Goal: Information Seeking & Learning: Learn about a topic

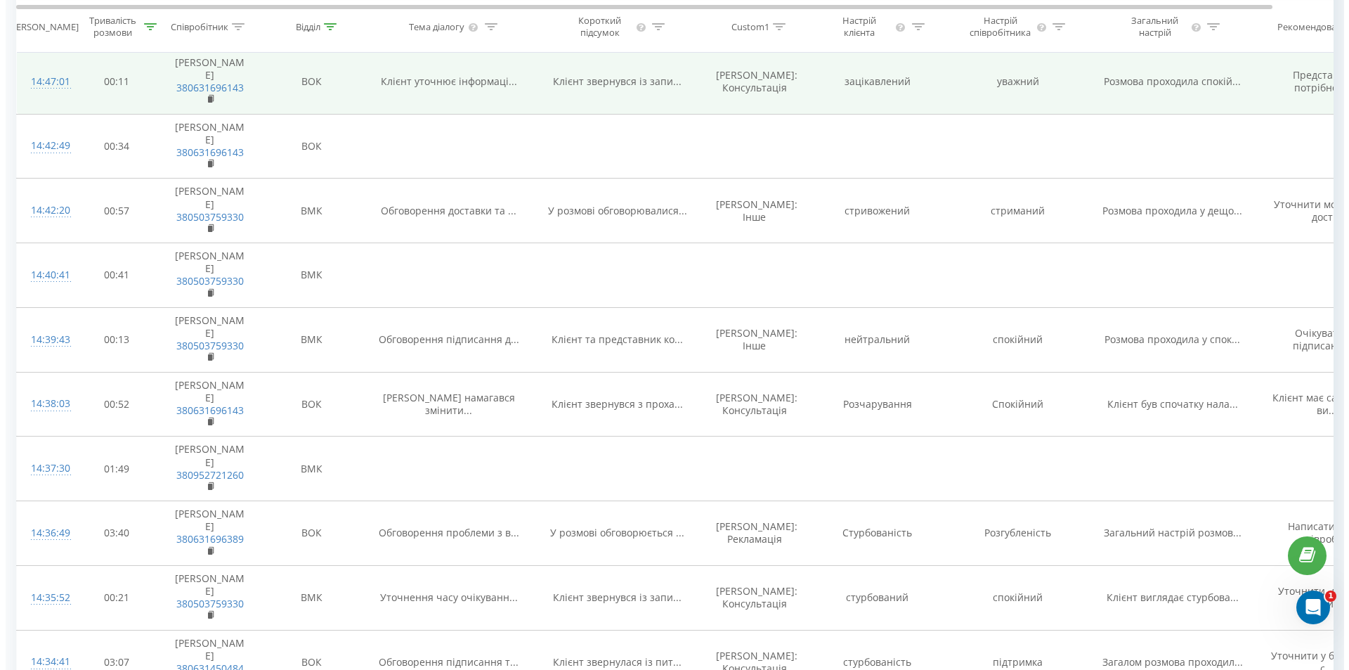
scroll to position [914, 0]
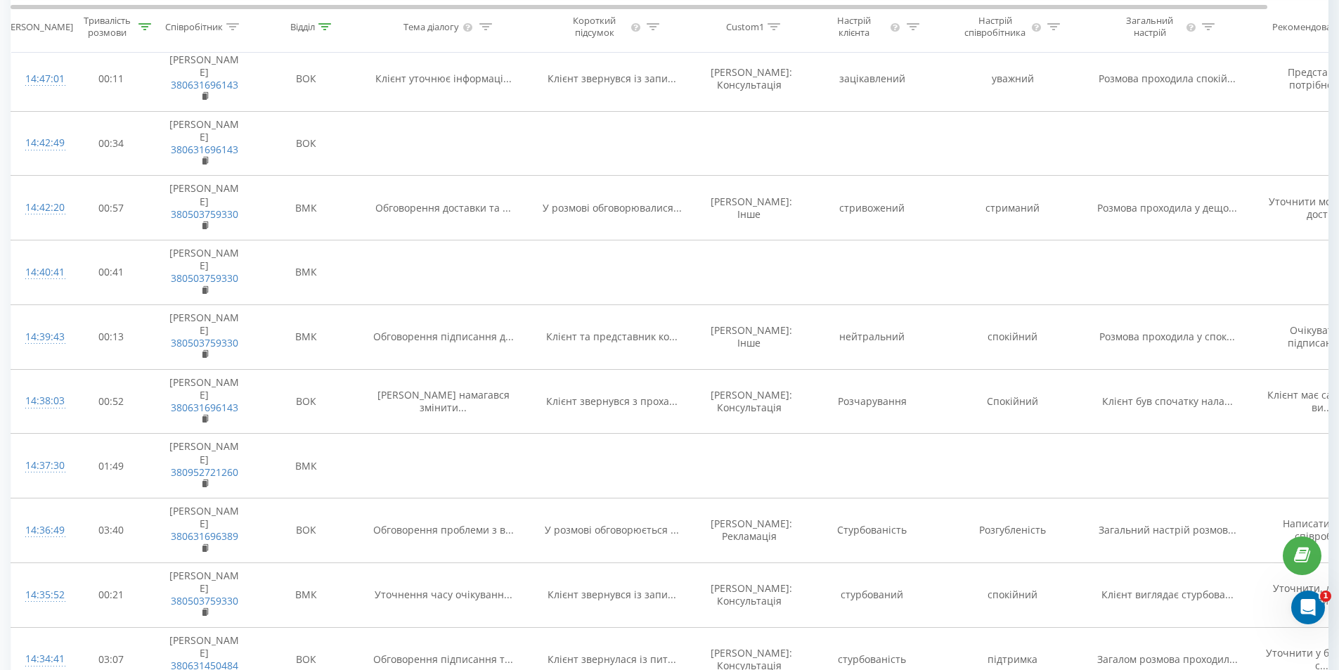
click at [52, 28] on div "14:52:26" at bounding box center [39, 14] width 28 height 27
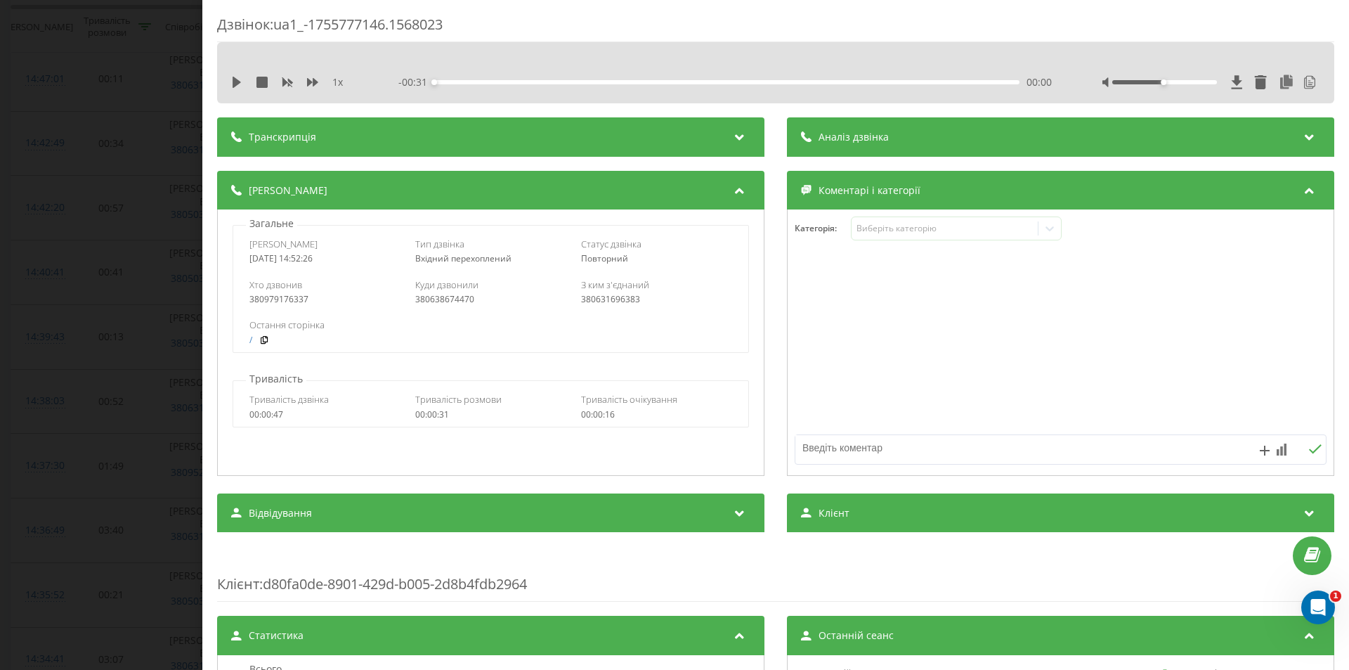
click at [842, 139] on span "Аналіз дзвінка" at bounding box center [854, 137] width 70 height 14
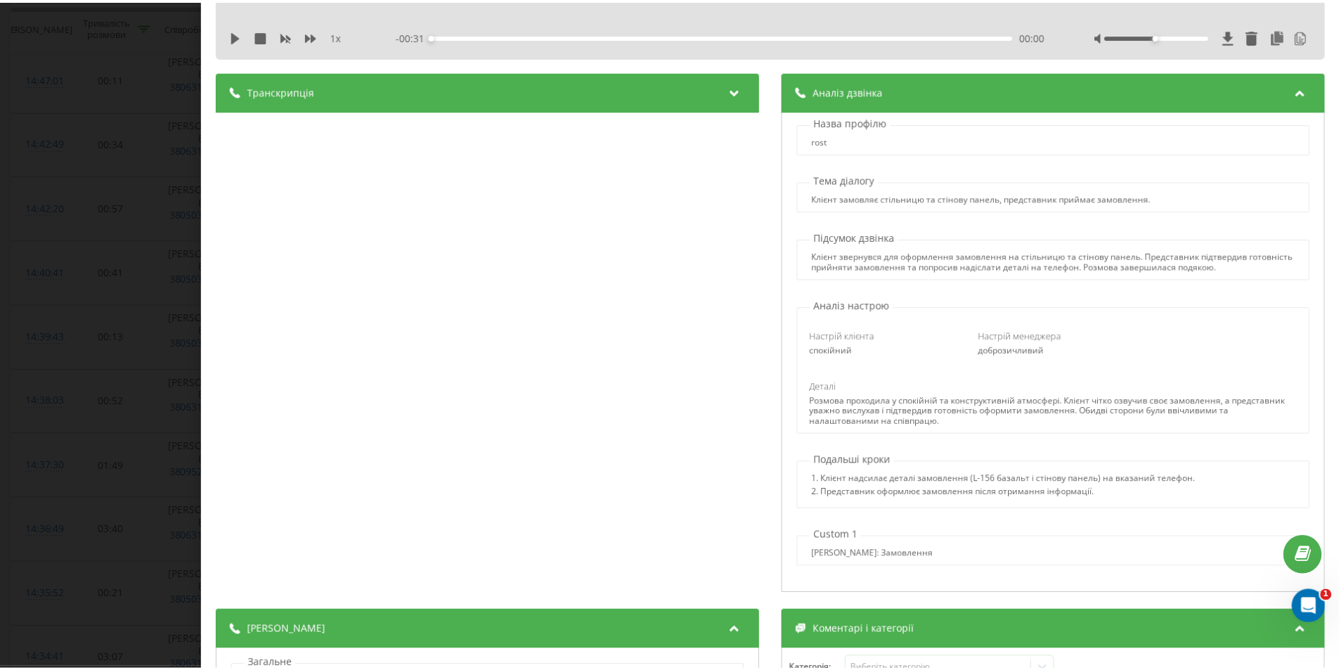
scroll to position [70, 0]
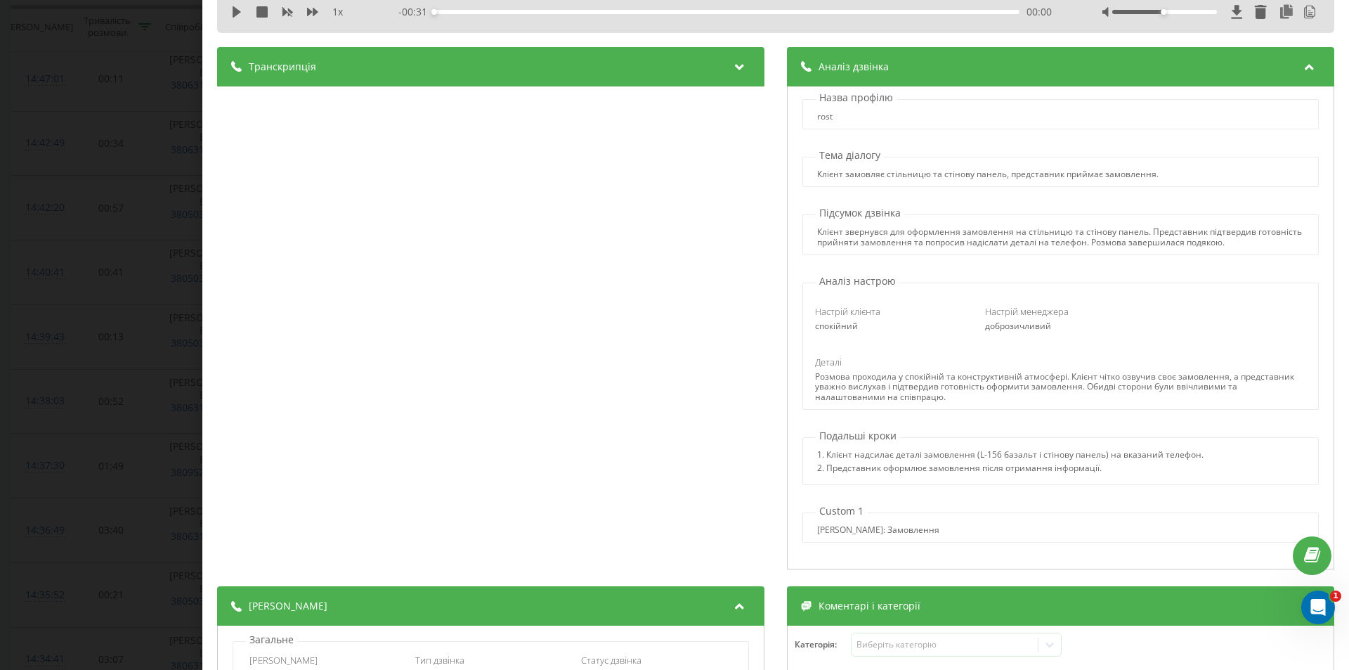
click at [51, 259] on div "Дзвінок : ua1_-1755777146.1568023 1 x - 00:31 00:00 00:00 Транскрипція 00:00 Ал…" at bounding box center [674, 335] width 1349 height 670
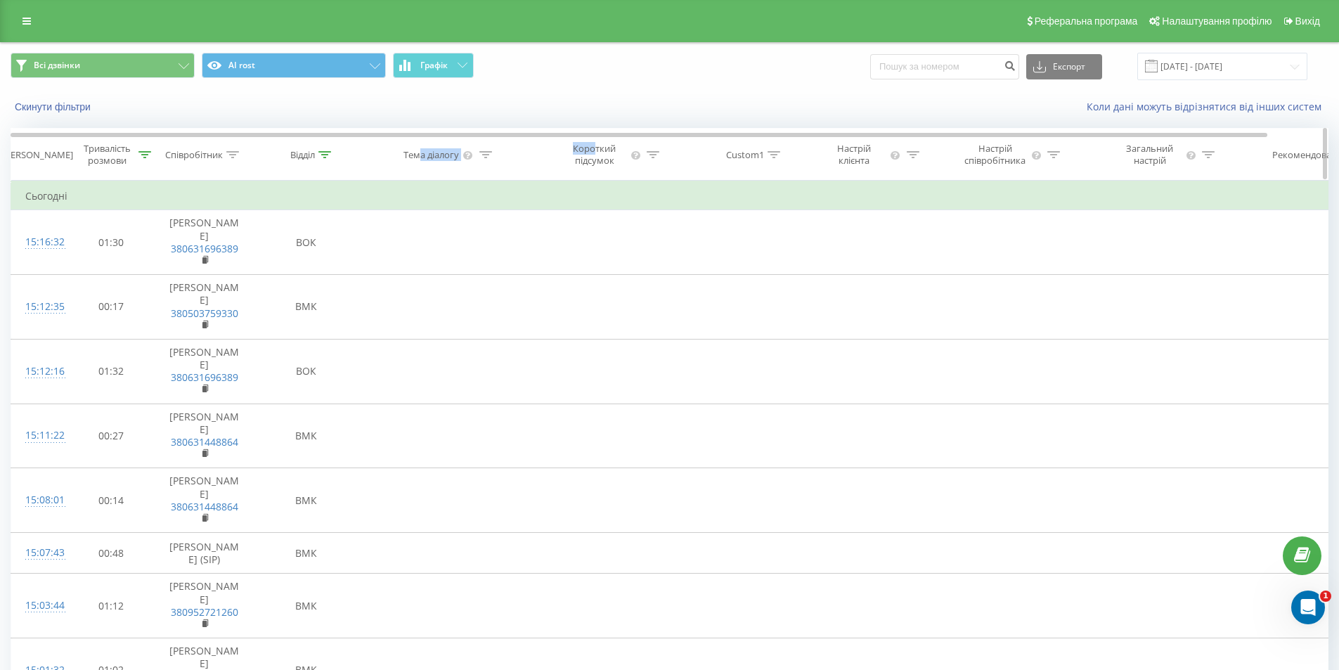
drag, startPoint x: 597, startPoint y: 152, endPoint x: 453, endPoint y: 155, distance: 144.1
click at [416, 155] on tr "Дата дзвінка Тривалість розмови Співробітник Відділ Тема діалогу Короткий підсу…" at bounding box center [701, 155] width 1381 height 52
drag, startPoint x: 652, startPoint y: 155, endPoint x: 380, endPoint y: 156, distance: 272.0
click at [383, 156] on tr "Дата дзвінка Тривалість розмови Співробітник Відділ Тема діалогу Короткий підсу…" at bounding box center [701, 155] width 1381 height 52
click at [533, 145] on div "Короткий підсумок" at bounding box center [612, 155] width 169 height 24
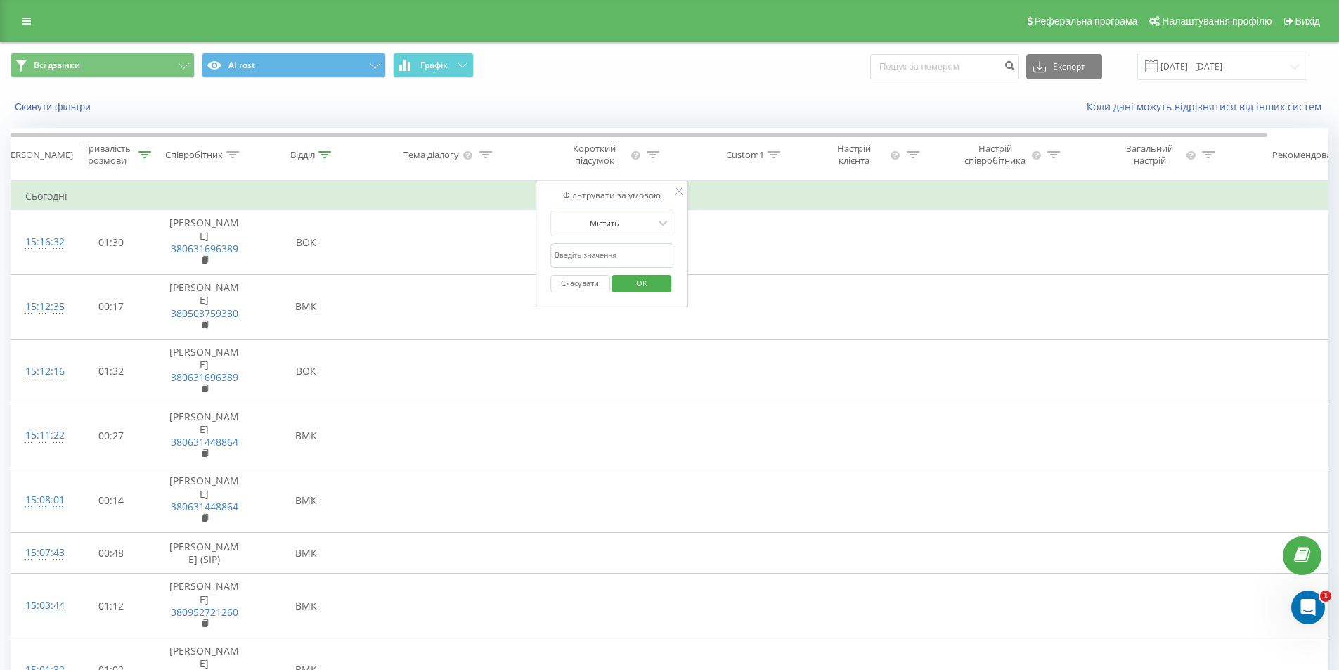
click at [609, 67] on span "Всі дзвінки AI rost Графік" at bounding box center [335, 66] width 649 height 27
click at [678, 190] on icon at bounding box center [678, 191] width 7 height 7
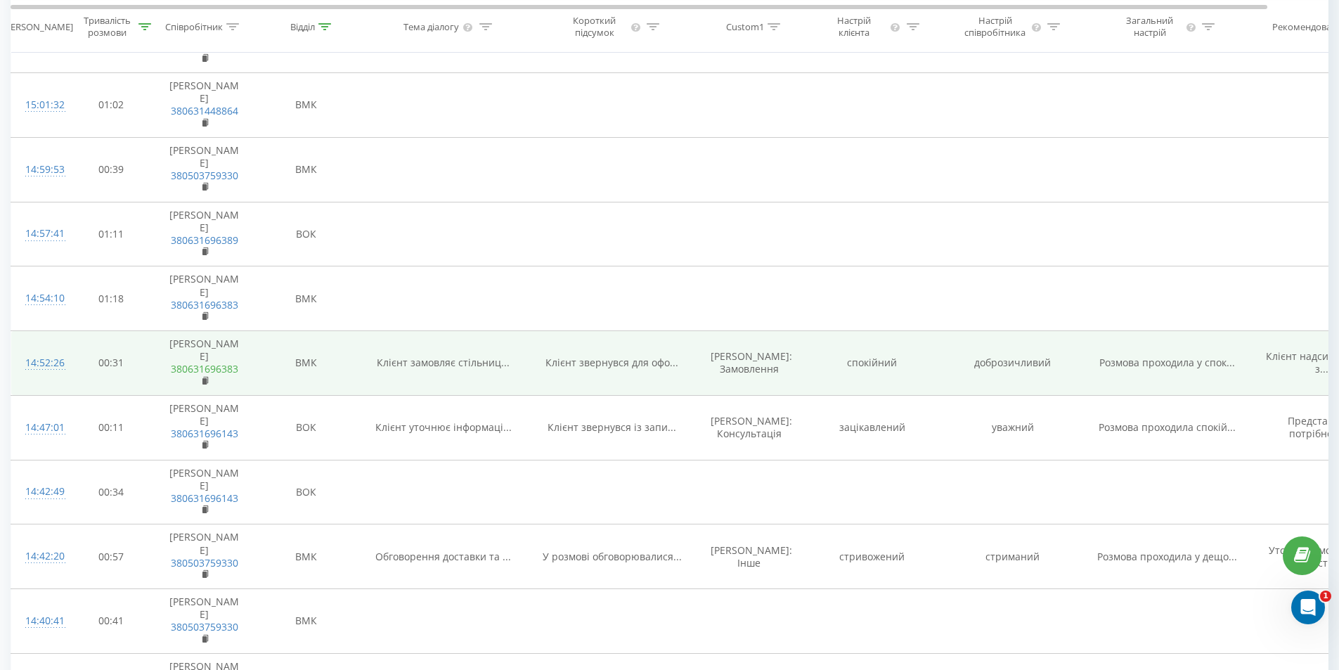
scroll to position [632, 0]
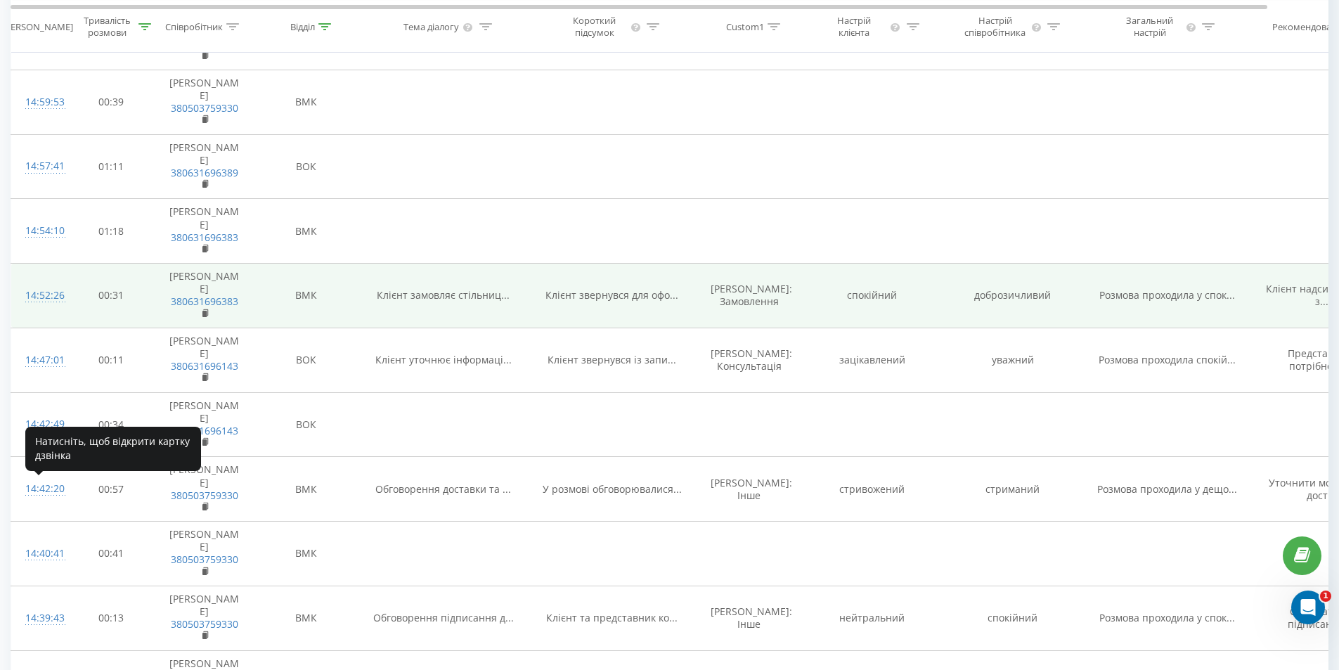
click at [49, 309] on div "14:52:26" at bounding box center [39, 295] width 28 height 27
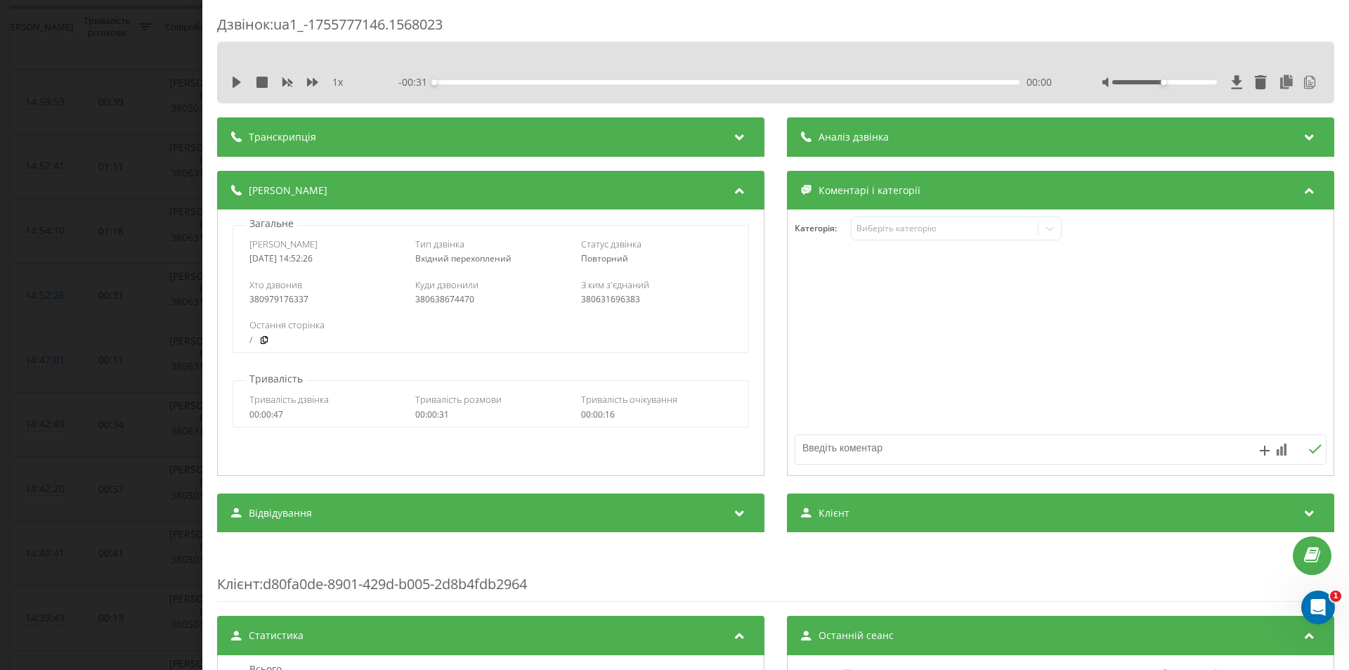
click at [881, 131] on span "Аналіз дзвінка" at bounding box center [854, 137] width 70 height 14
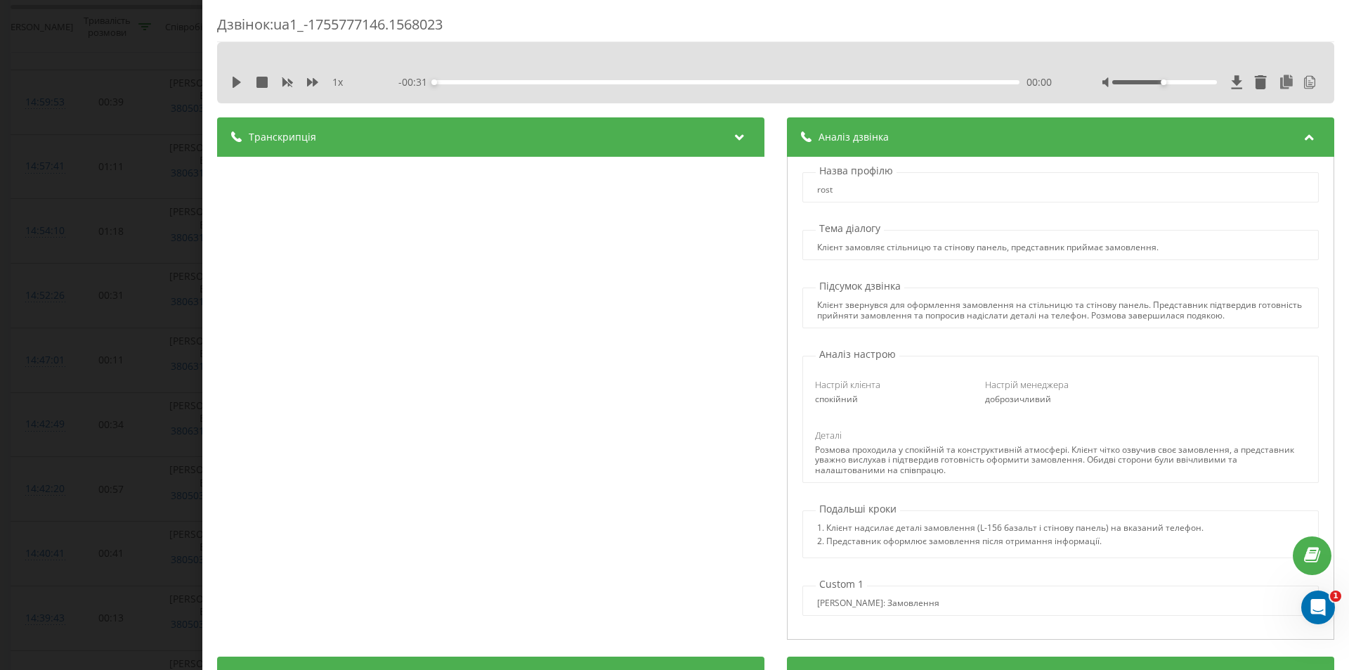
click at [21, 242] on div "Дзвінок : ua1_-1755777146.1568023 1 x - 00:31 00:00 00:00 Транскрипція 00:00 Ал…" at bounding box center [674, 335] width 1349 height 670
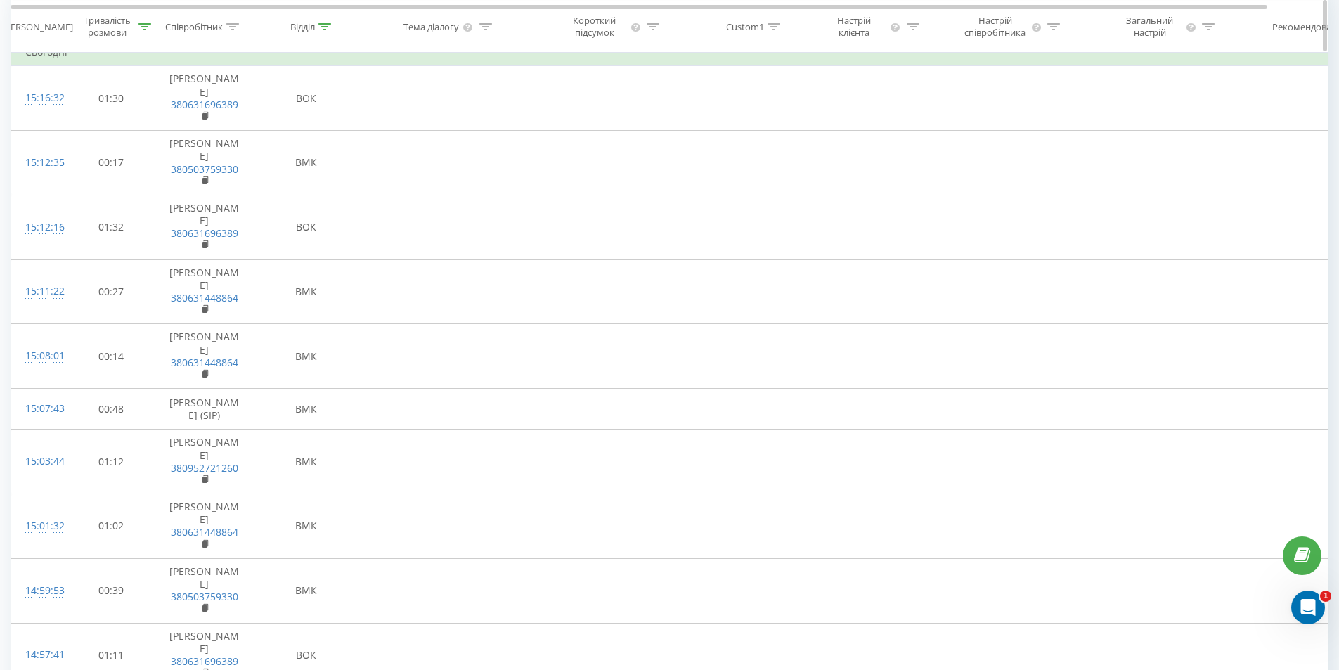
scroll to position [211, 0]
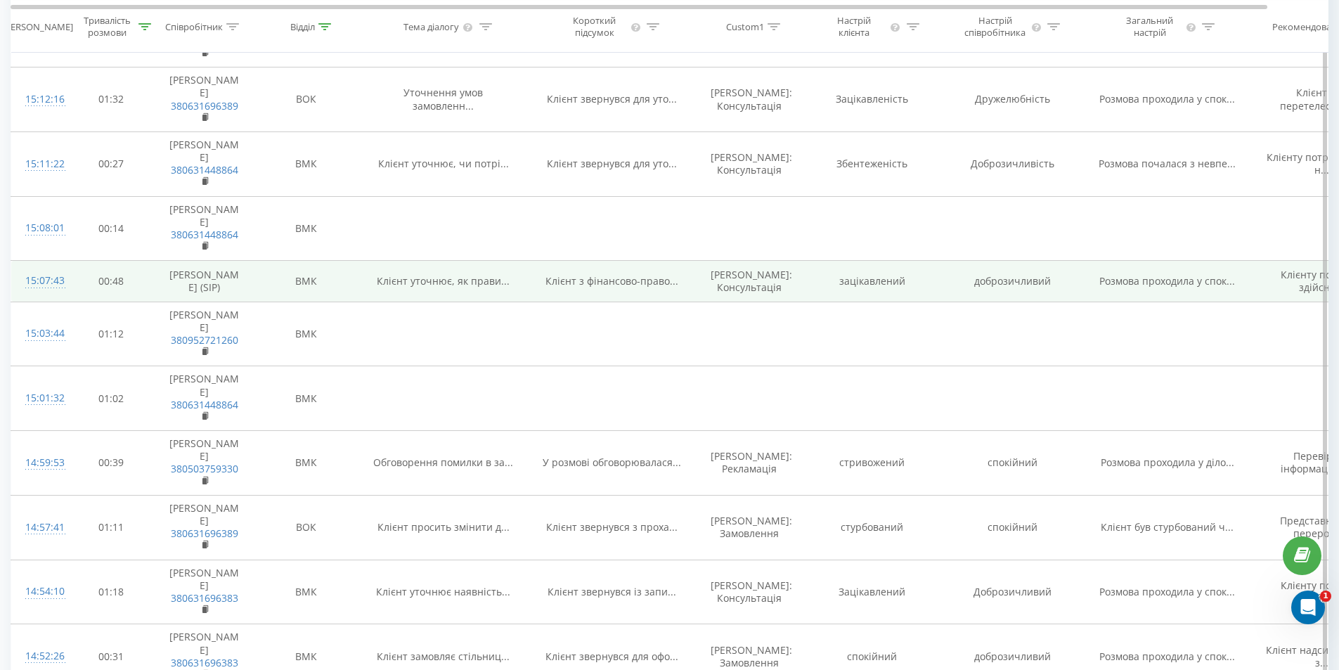
scroll to position [914, 0]
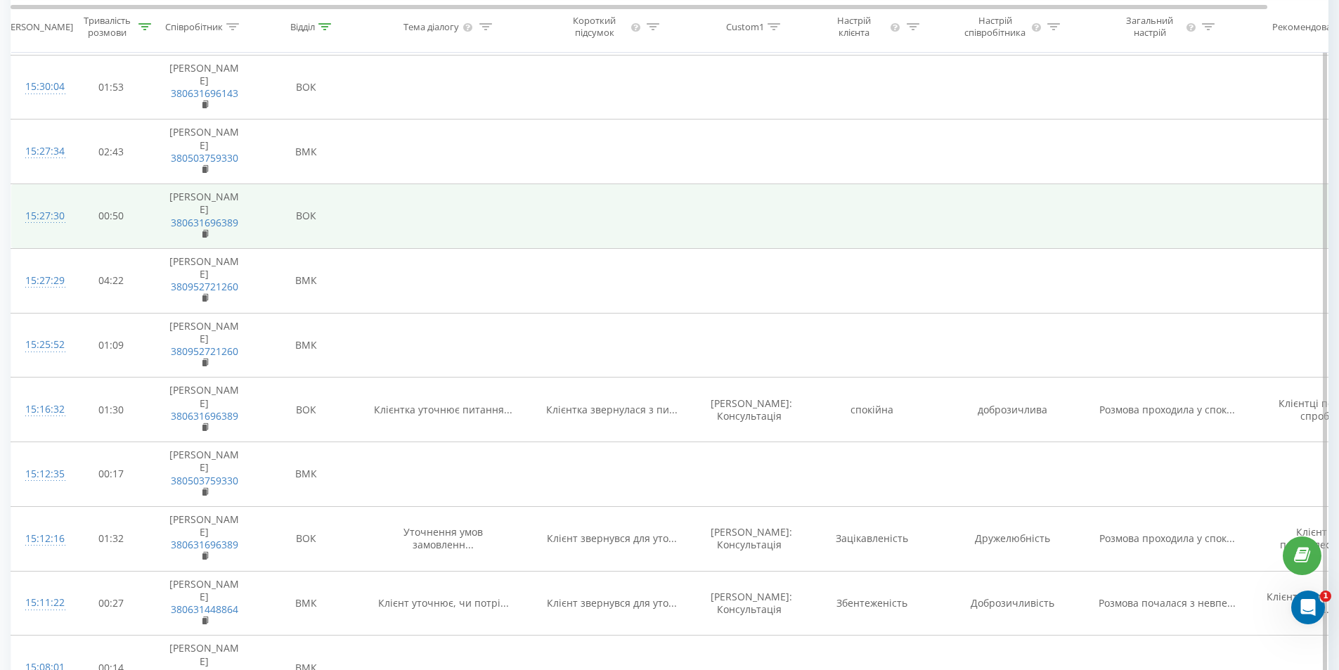
scroll to position [562, 0]
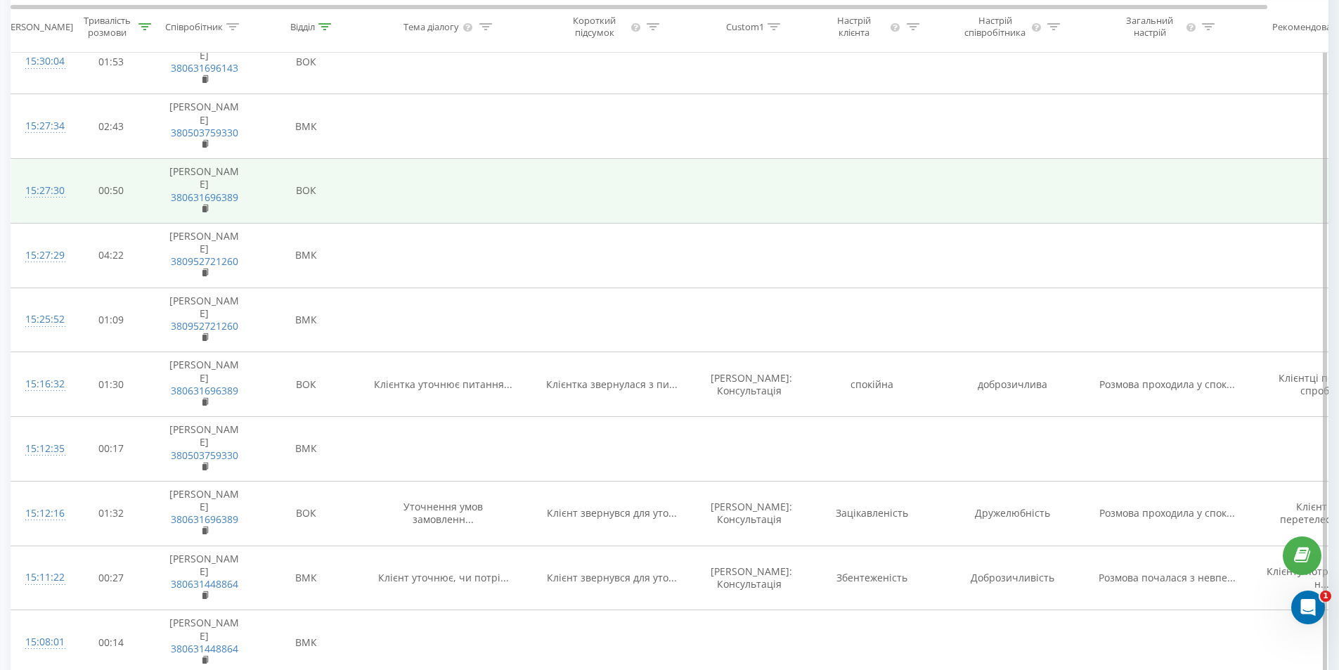
scroll to position [632, 0]
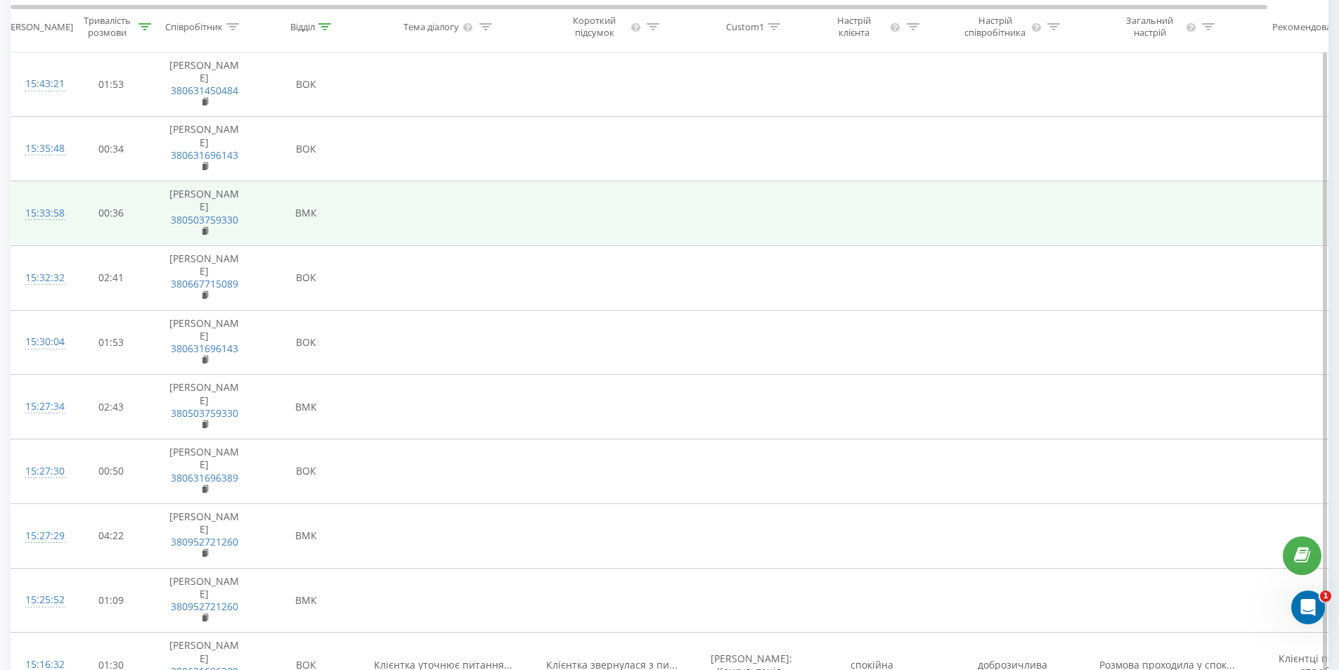
scroll to position [562, 0]
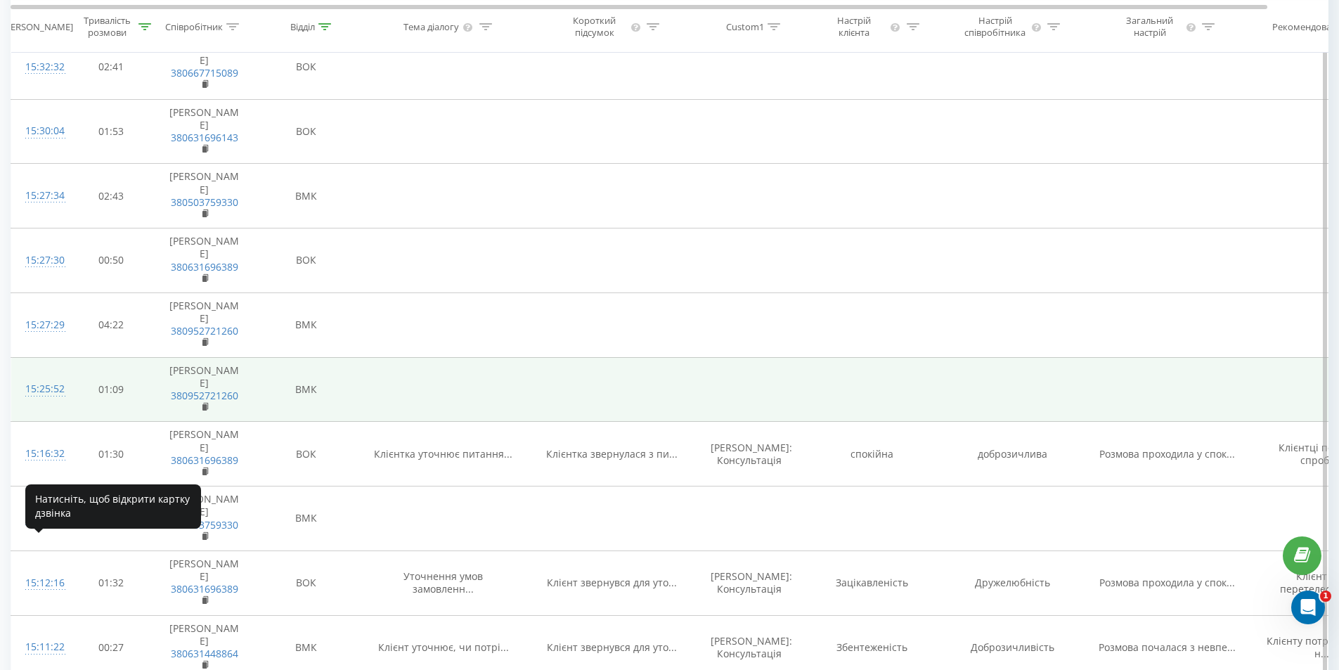
click at [53, 403] on div "15:25:52" at bounding box center [39, 388] width 28 height 27
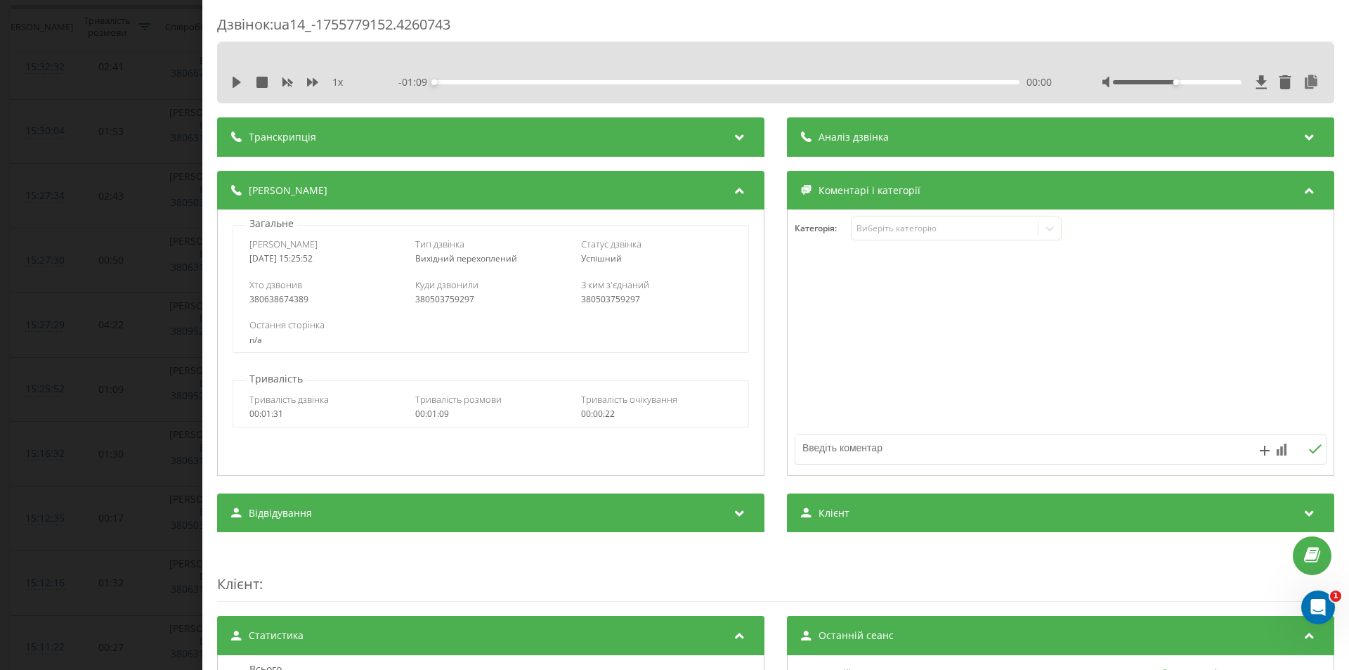
click at [429, 138] on div "Транскрипція" at bounding box center [490, 136] width 547 height 39
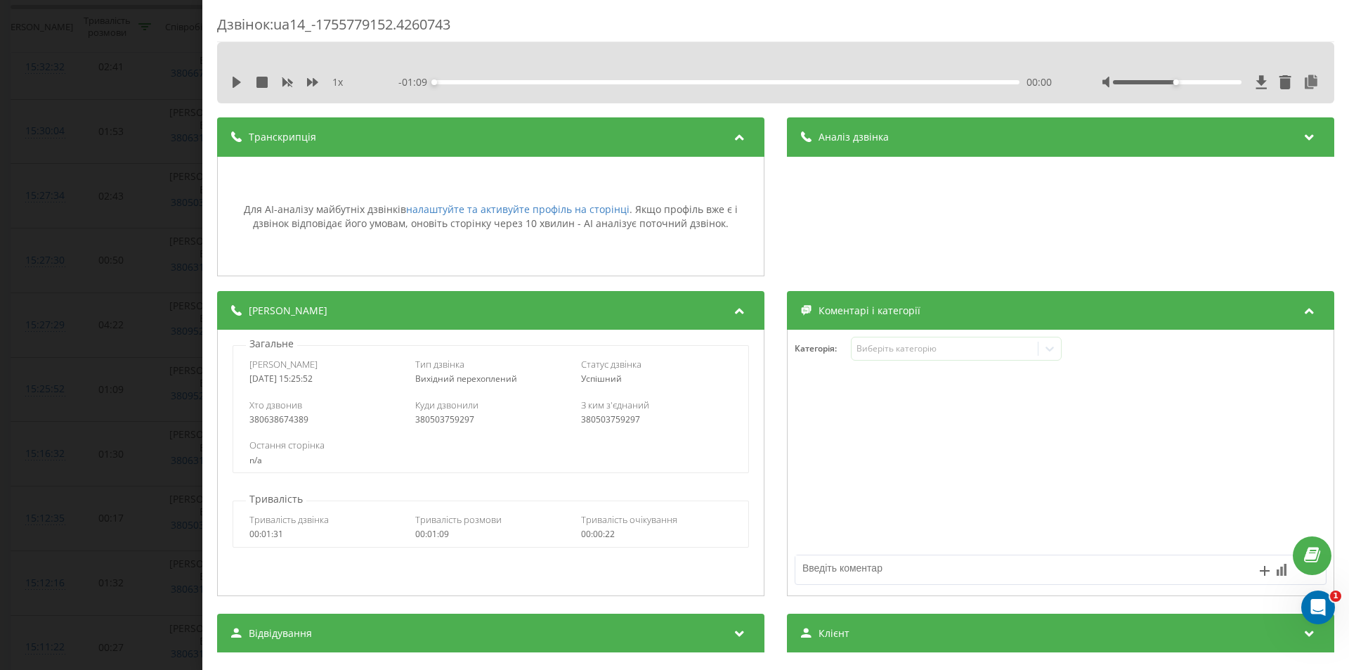
click at [380, 130] on div "Транскрипція" at bounding box center [490, 136] width 547 height 39
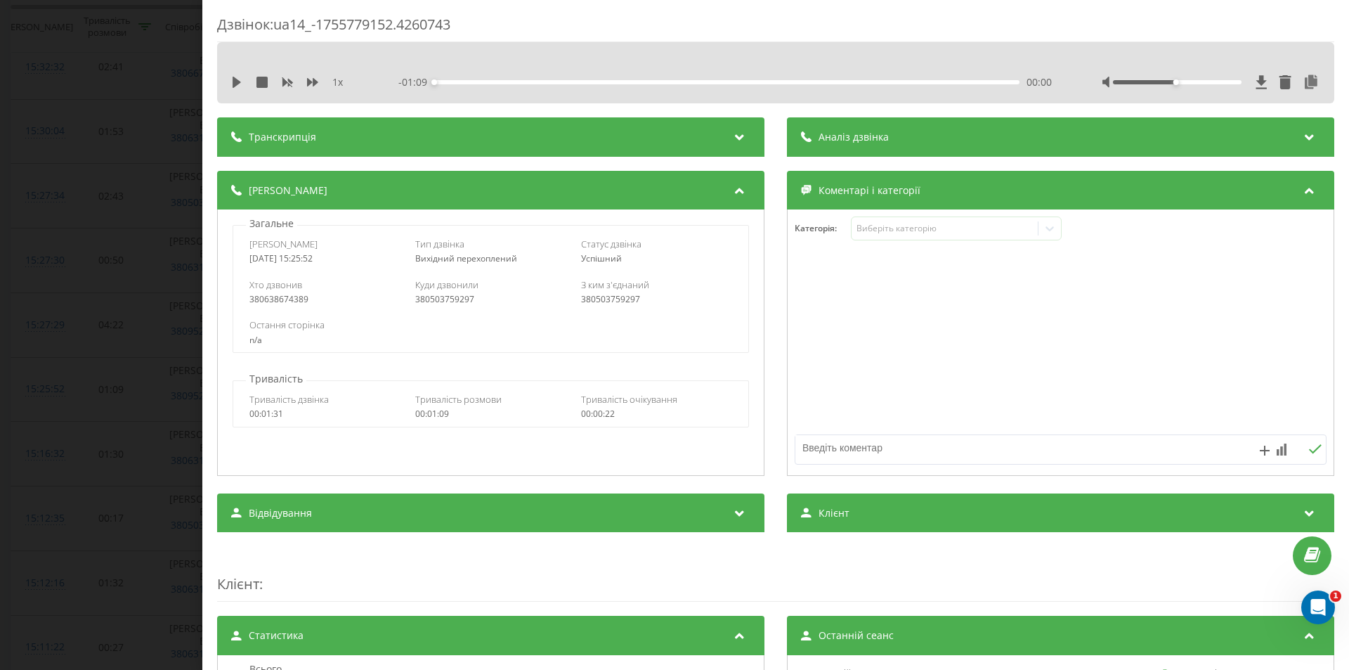
click at [847, 138] on span "Аналіз дзвінка" at bounding box center [854, 137] width 70 height 14
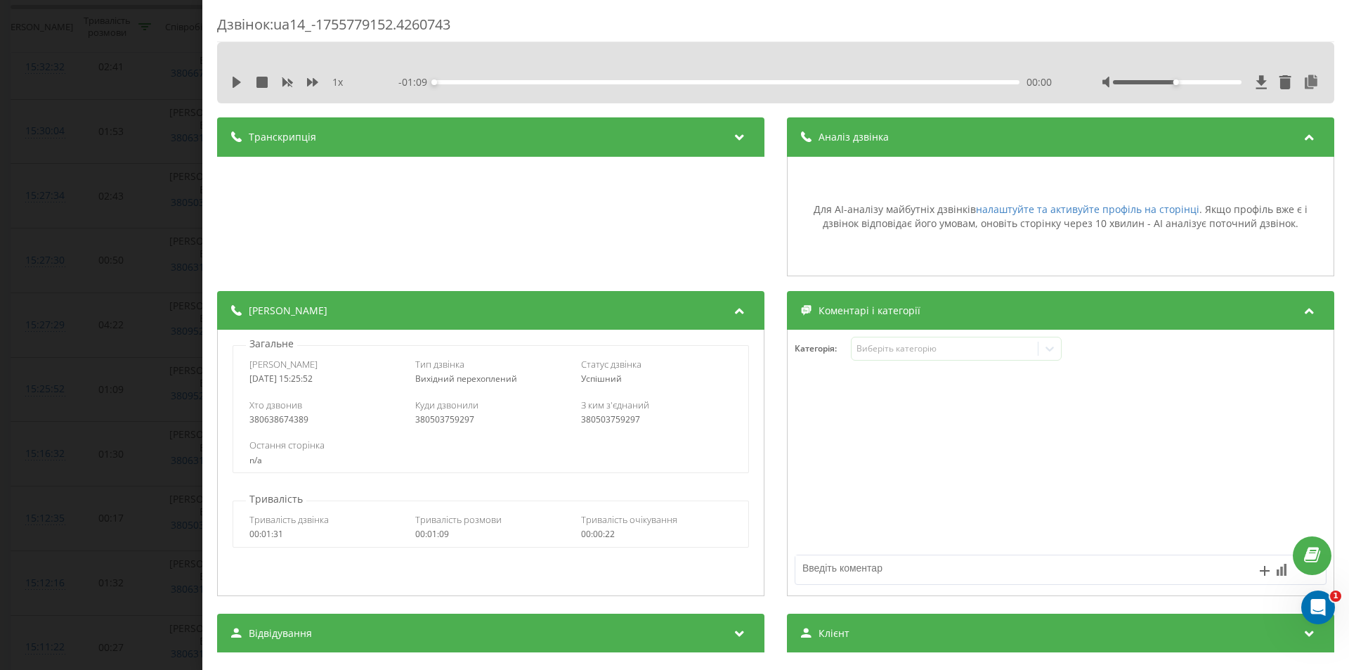
click at [847, 138] on span "Аналіз дзвінка" at bounding box center [854, 137] width 70 height 14
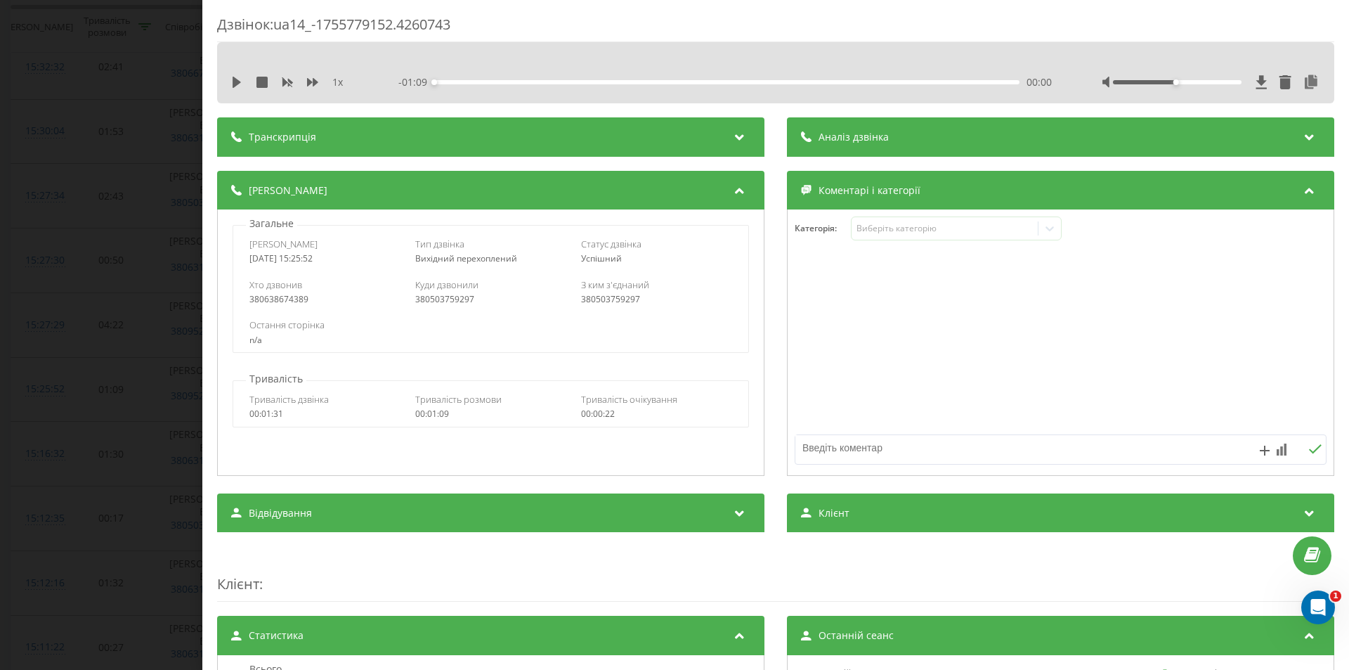
click at [65, 278] on div "Дзвінок : ua14_-1755779152.4260743 1 x - 01:09 00:00 00:00 Транскрипція Для AI-…" at bounding box center [674, 335] width 1349 height 670
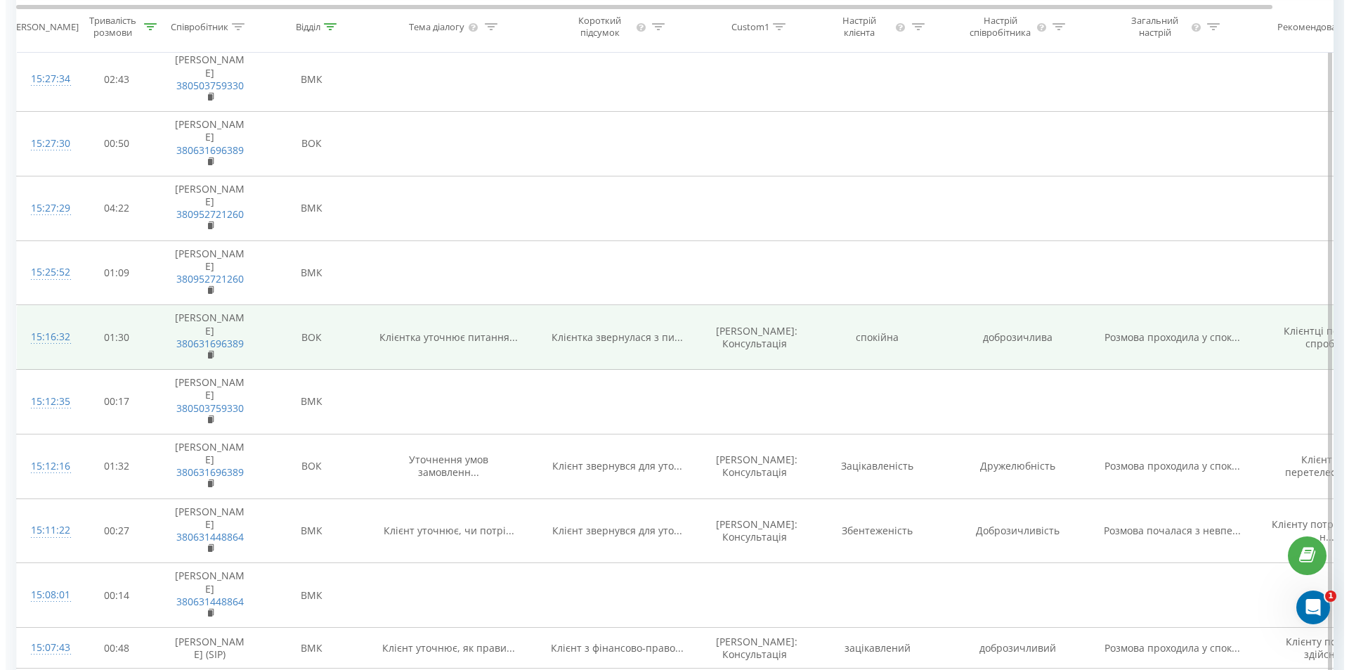
scroll to position [773, 0]
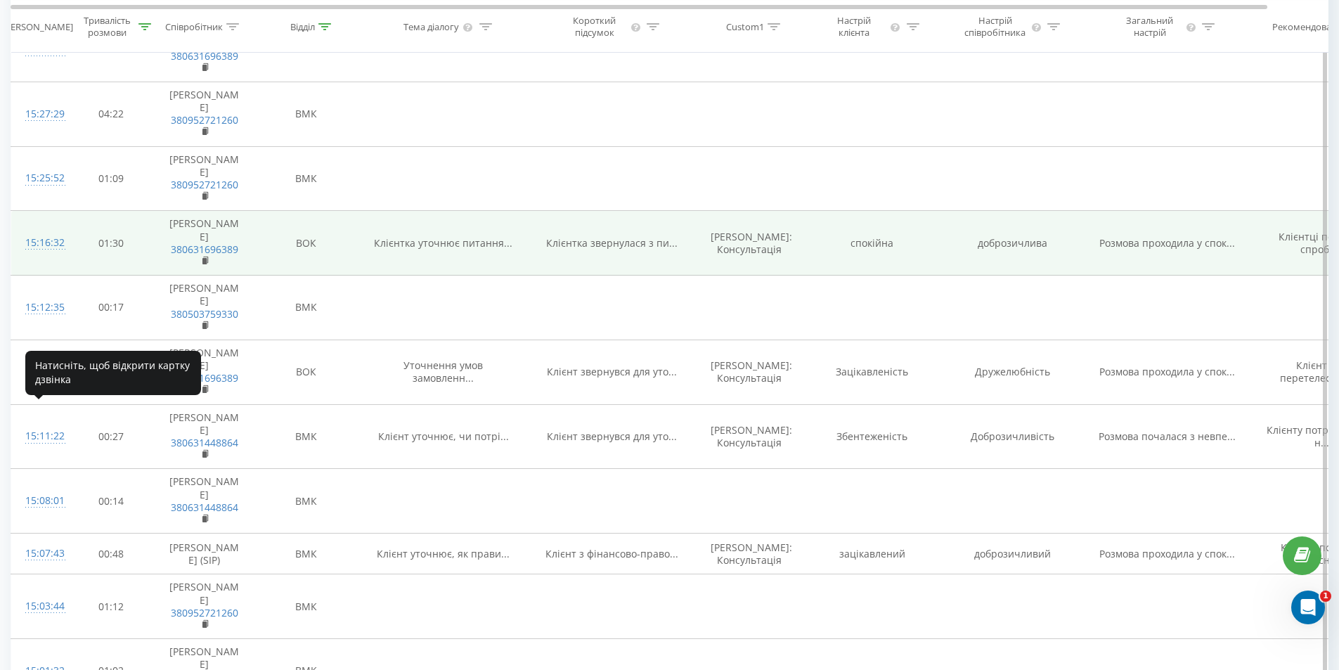
click at [53, 256] on div "15:16:32" at bounding box center [39, 242] width 28 height 27
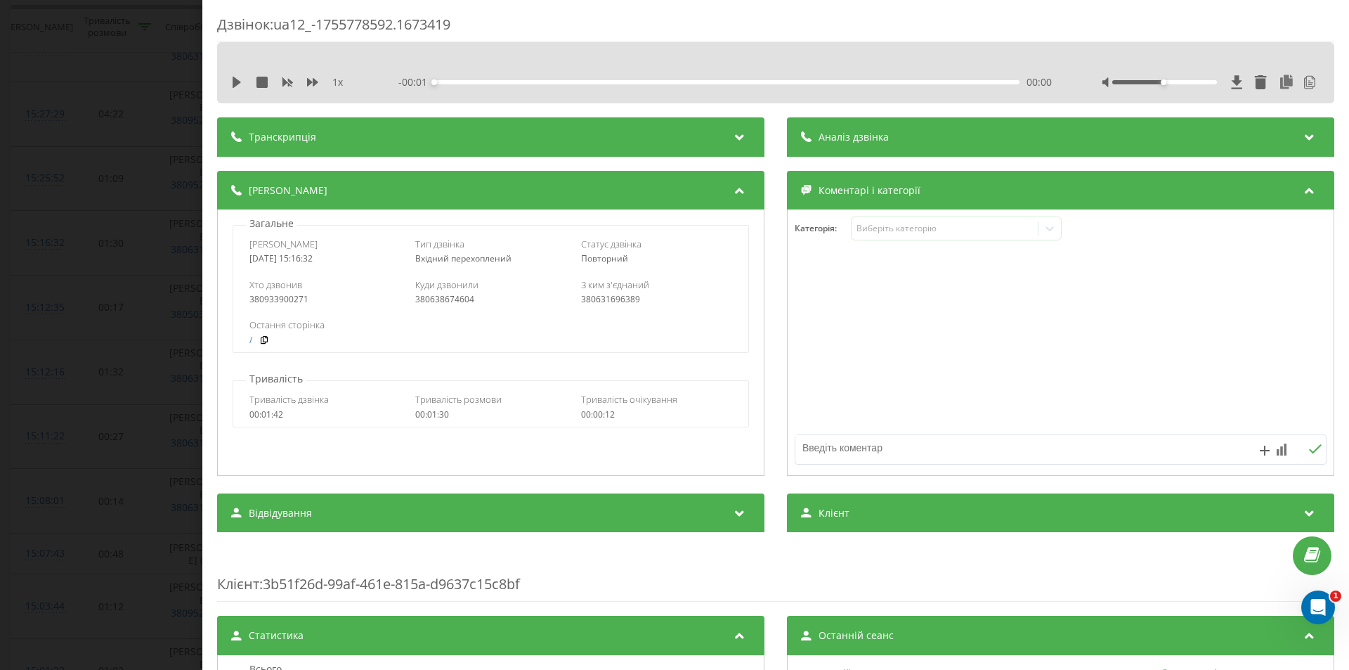
drag, startPoint x: 867, startPoint y: 136, endPoint x: 876, endPoint y: 155, distance: 21.1
click at [867, 136] on span "Аналіз дзвінка" at bounding box center [854, 137] width 70 height 14
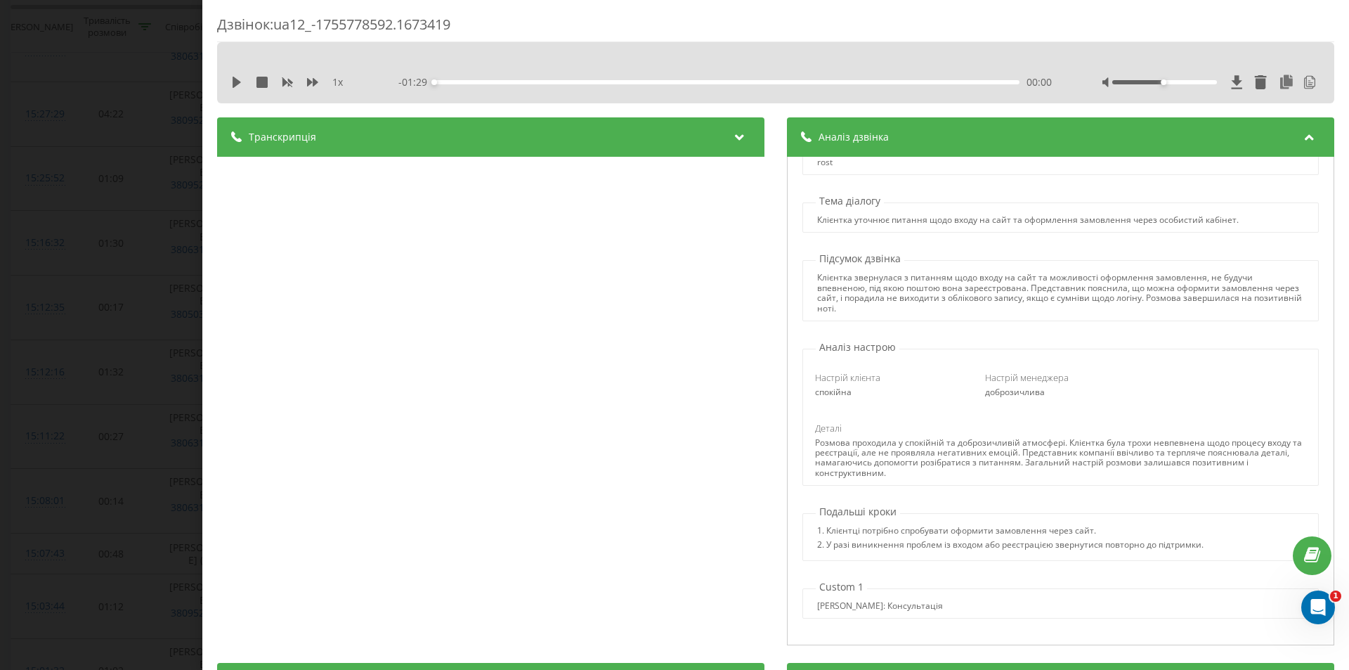
click at [482, 146] on div "Транскрипція" at bounding box center [490, 136] width 547 height 39
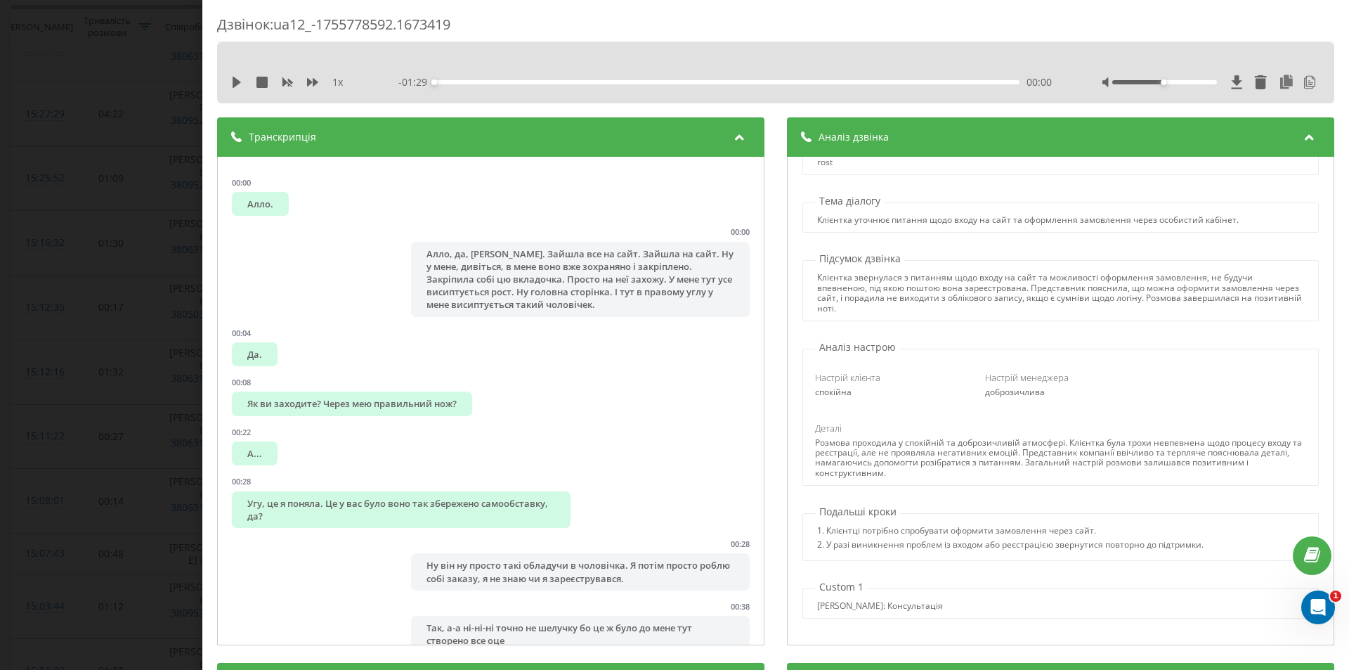
click at [712, 143] on div "Транскрипція" at bounding box center [490, 136] width 547 height 39
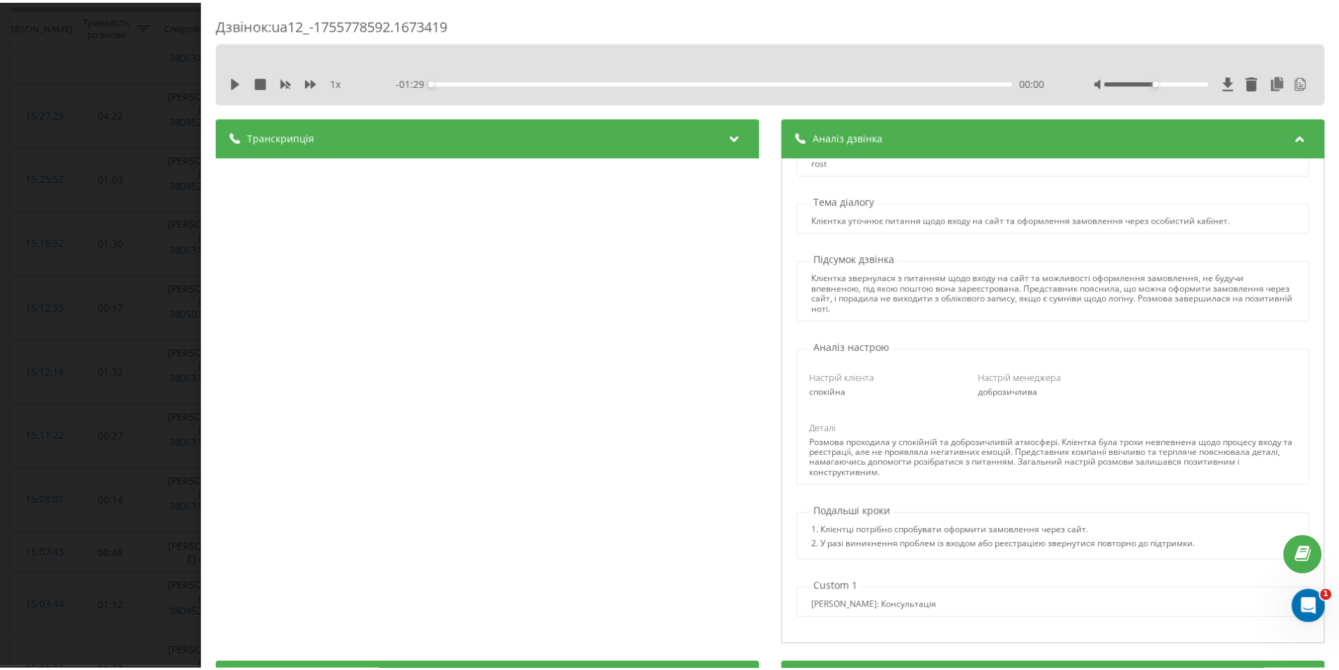
scroll to position [141, 0]
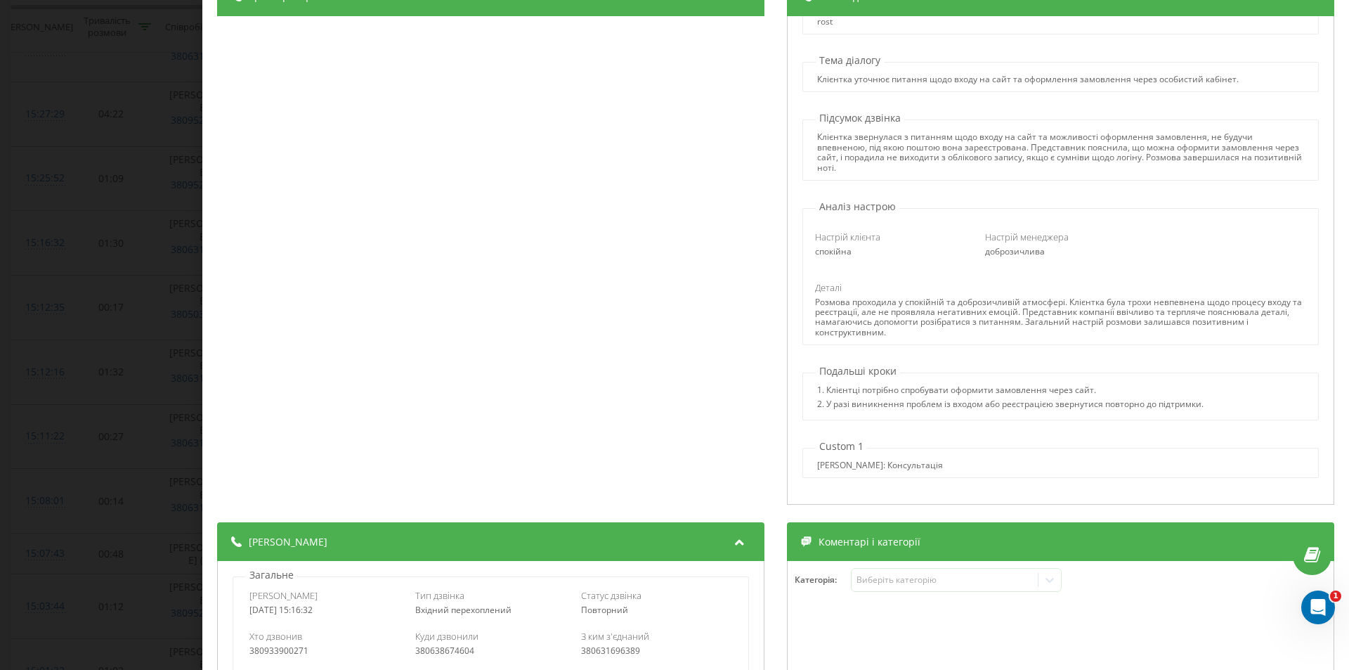
click at [0, 292] on div "Дзвінок : ua12_-1755778592.1673419 1 x - 01:29 00:00 00:00 Транскрипція 00:00 А…" at bounding box center [674, 335] width 1349 height 670
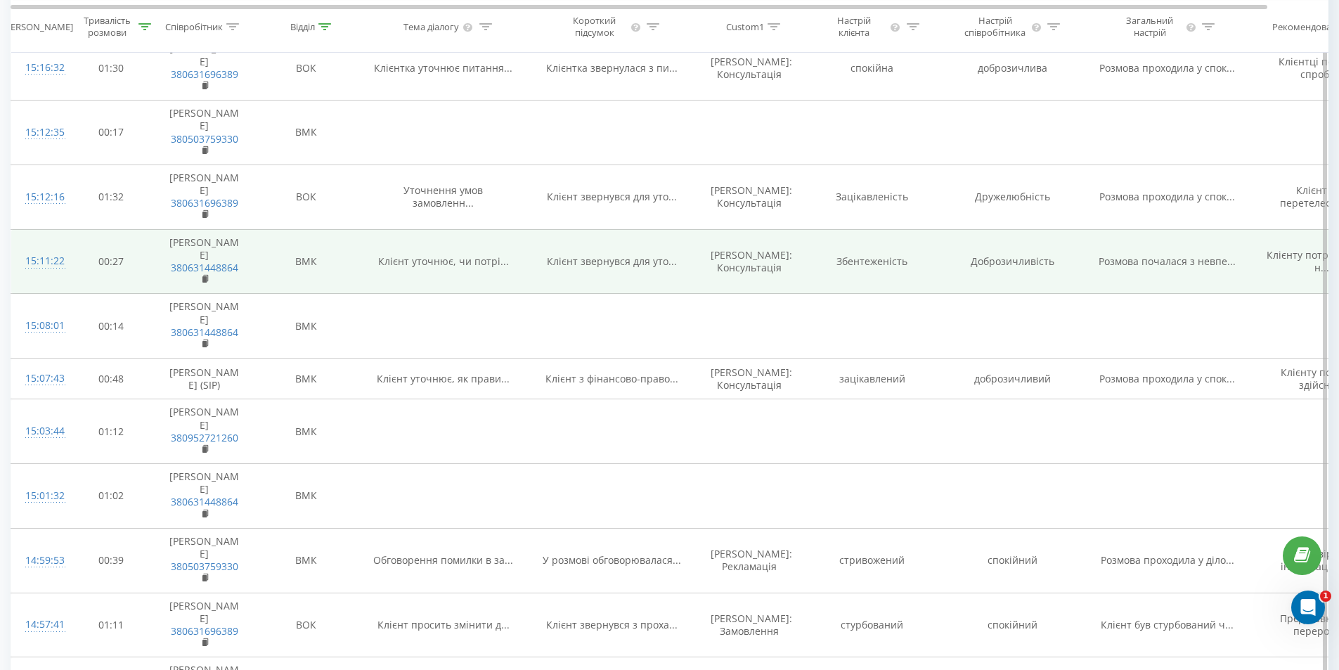
scroll to position [984, 0]
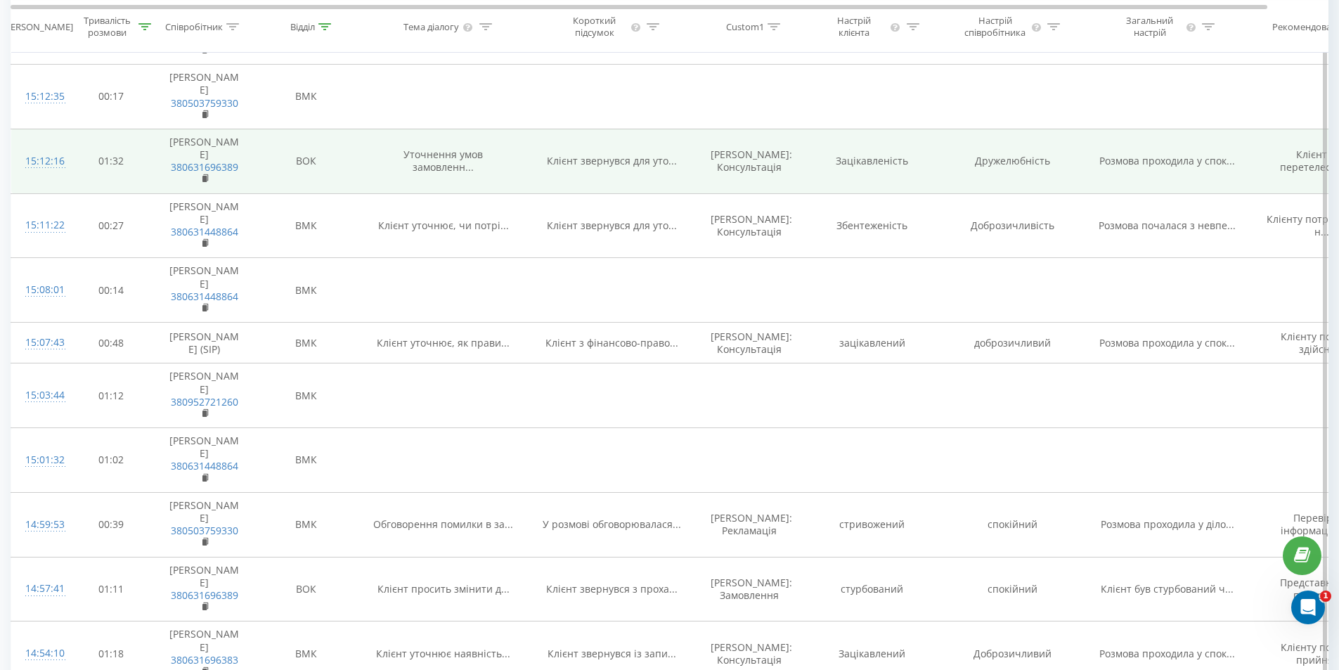
click at [41, 175] on div "15:12:16" at bounding box center [39, 161] width 28 height 27
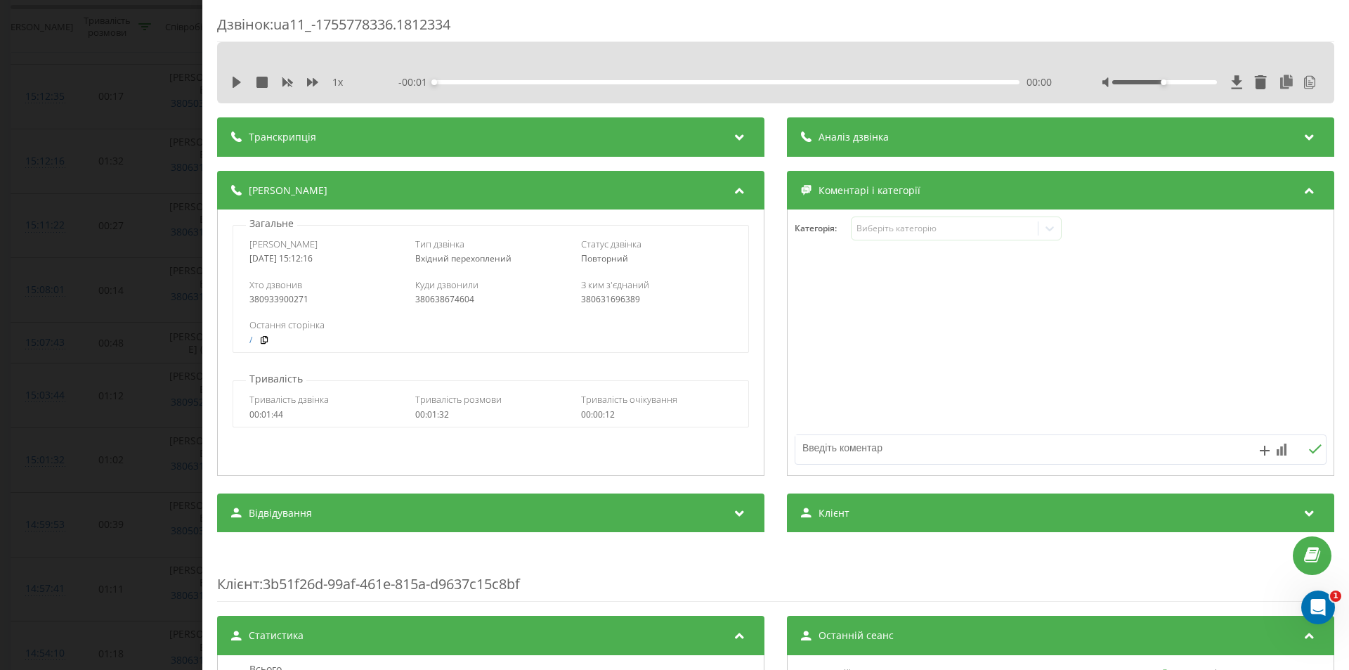
click at [852, 138] on span "Аналіз дзвінка" at bounding box center [854, 137] width 70 height 14
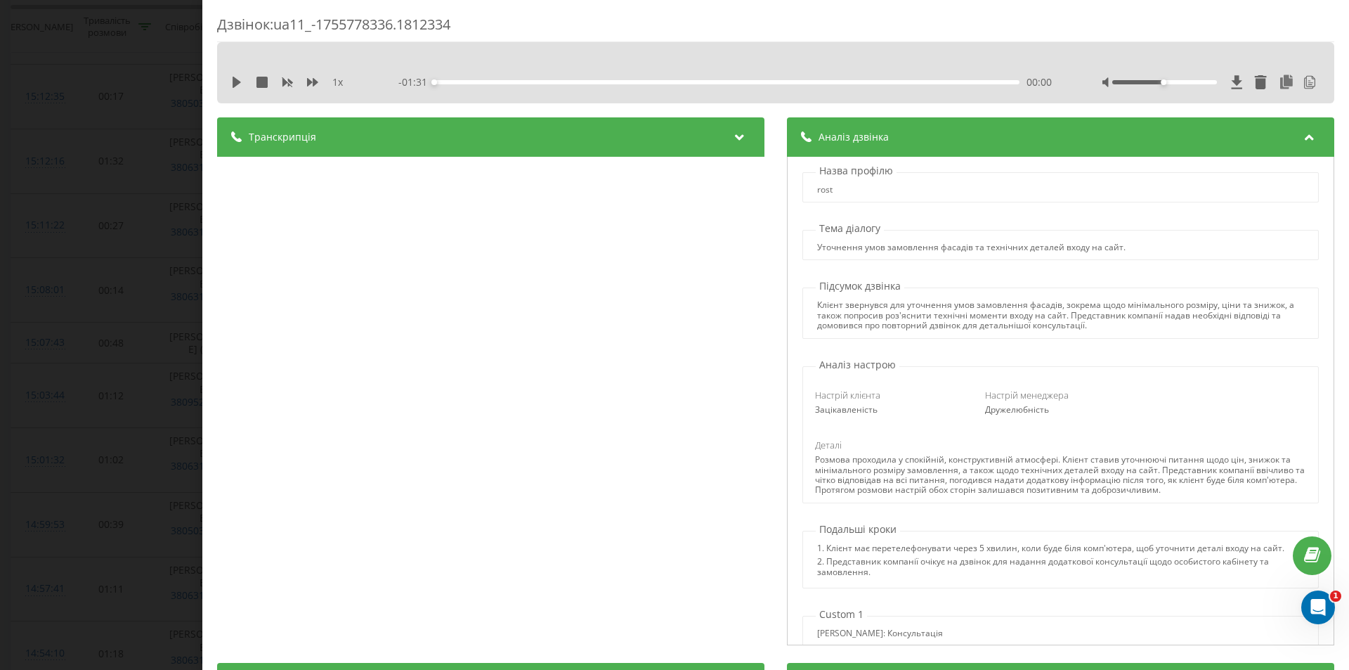
click at [190, 299] on div "Дзвінок : ua11_-1755778336.1812334 1 x - 01:31 00:00 00:00 Транскрипція 00:00 А…" at bounding box center [674, 335] width 1349 height 670
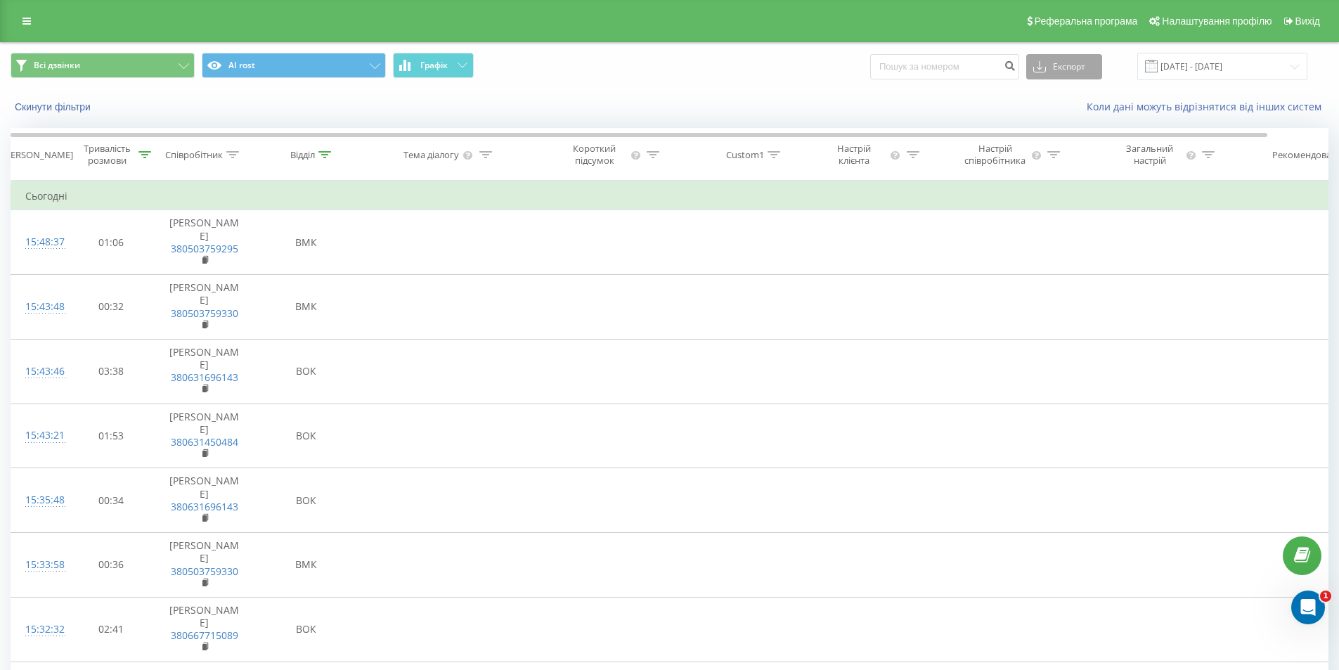
click at [1098, 71] on button "Експорт" at bounding box center [1064, 66] width 76 height 25
click at [1058, 148] on span ".xlsx" at bounding box center [1048, 142] width 20 height 13
click at [239, 153] on icon at bounding box center [232, 154] width 13 height 7
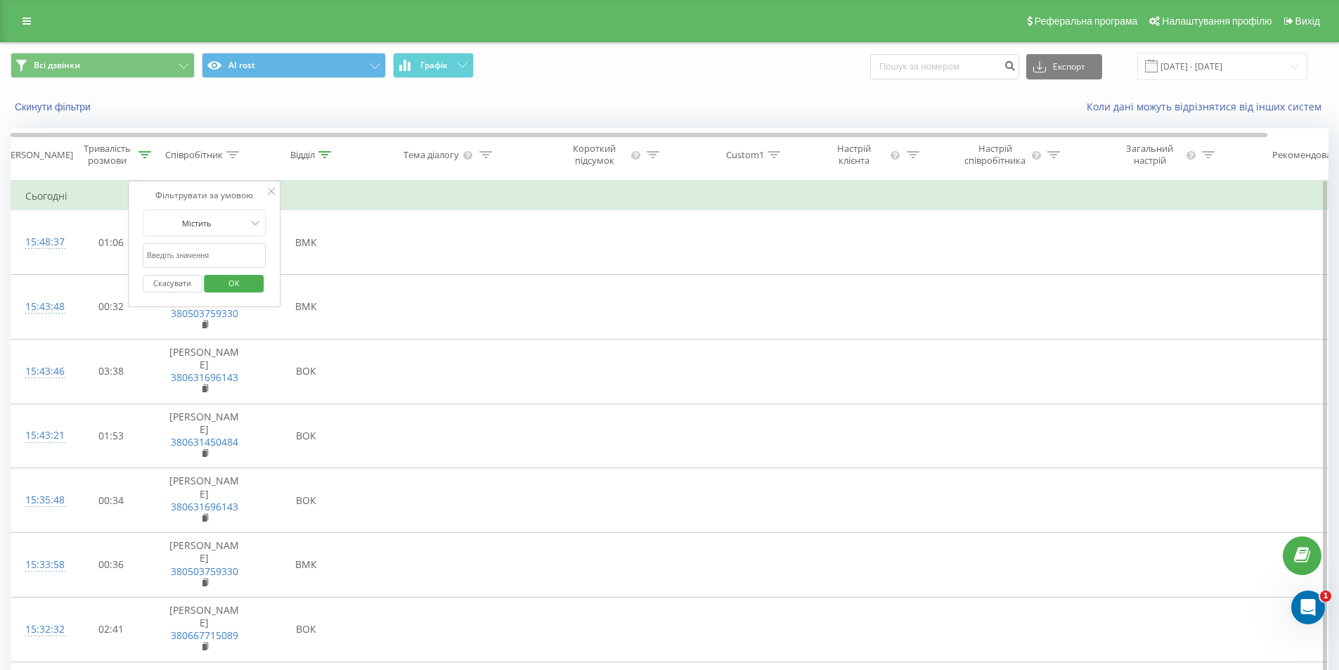
click at [209, 255] on input "text" at bounding box center [205, 255] width 124 height 25
type input "[PERSON_NAME]"
click at [257, 284] on button "OK" at bounding box center [234, 284] width 60 height 18
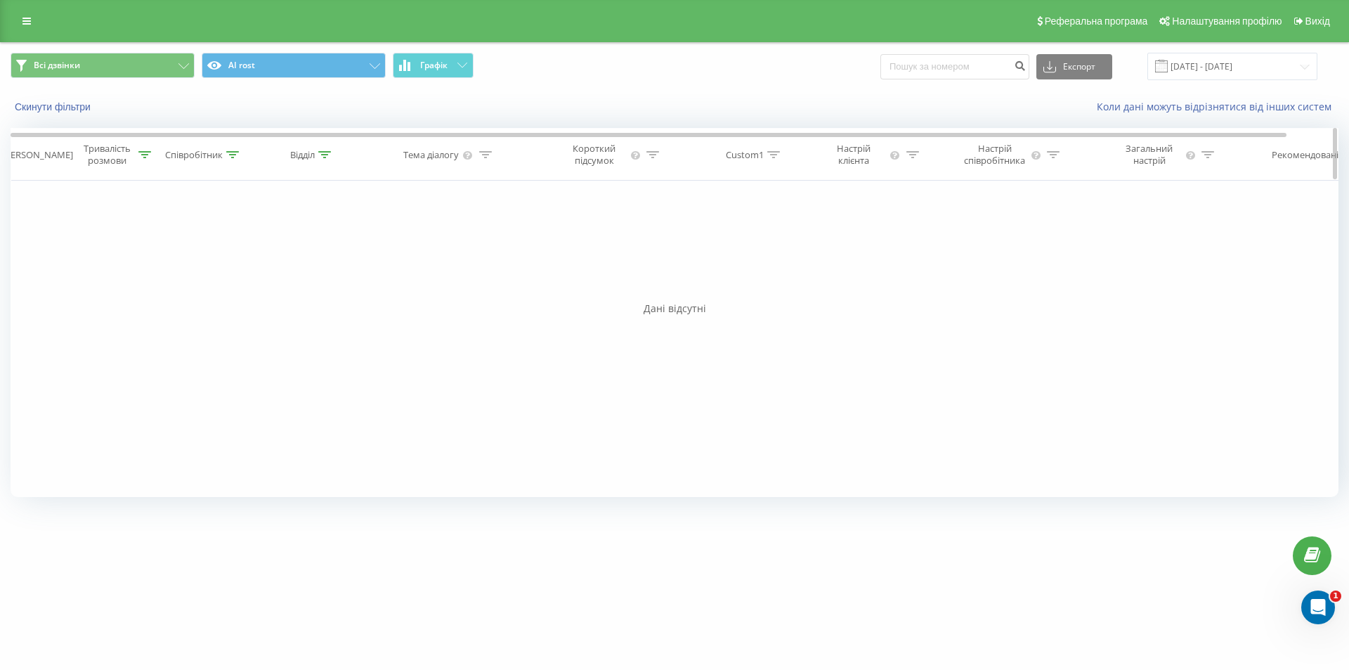
click at [235, 154] on icon at bounding box center [233, 154] width 13 height 7
click at [316, 162] on th "Відділ" at bounding box center [306, 155] width 105 height 52
click at [320, 155] on icon at bounding box center [324, 154] width 13 height 7
click at [283, 257] on input "к" at bounding box center [307, 255] width 124 height 25
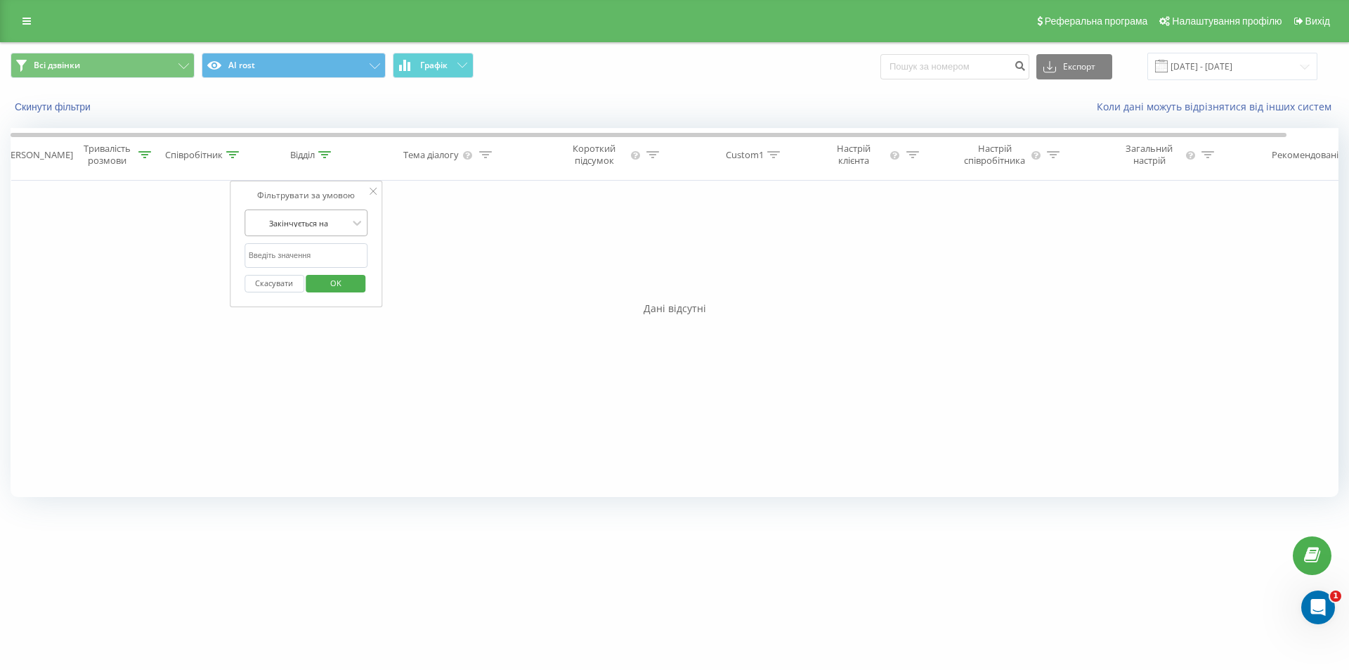
click at [268, 222] on div at bounding box center [299, 222] width 100 height 13
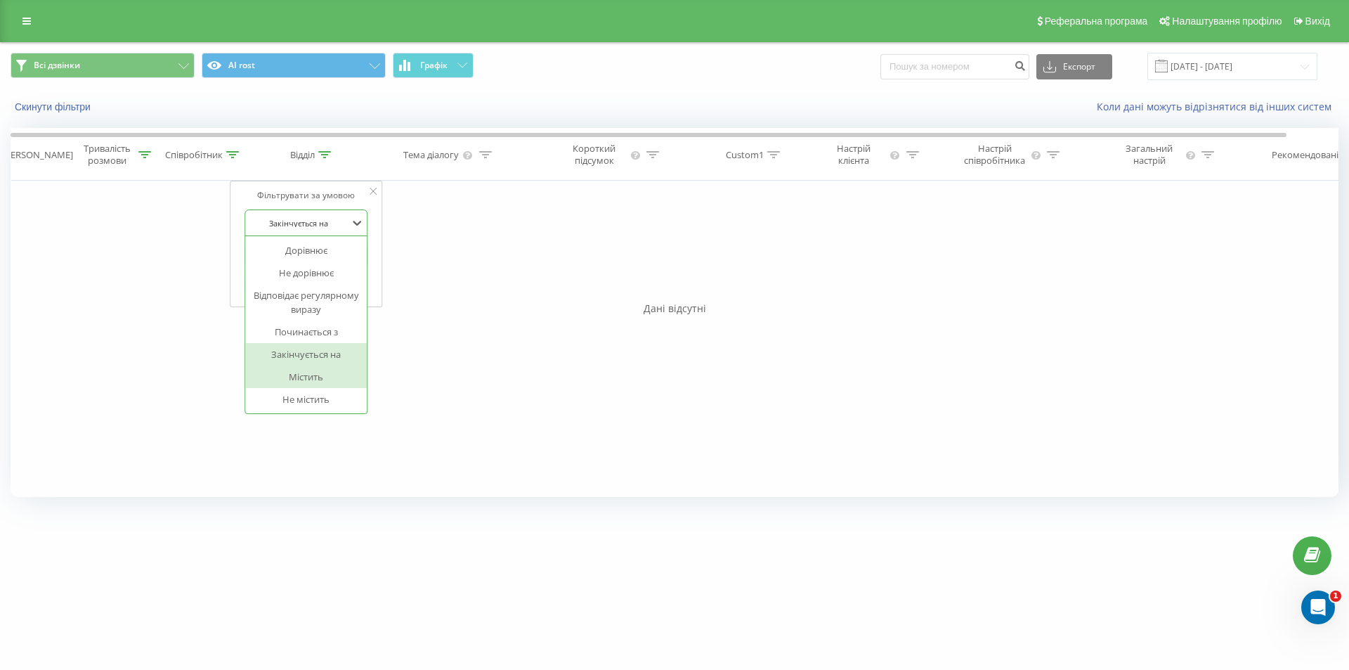
click at [302, 374] on div "Містить" at bounding box center [306, 376] width 122 height 22
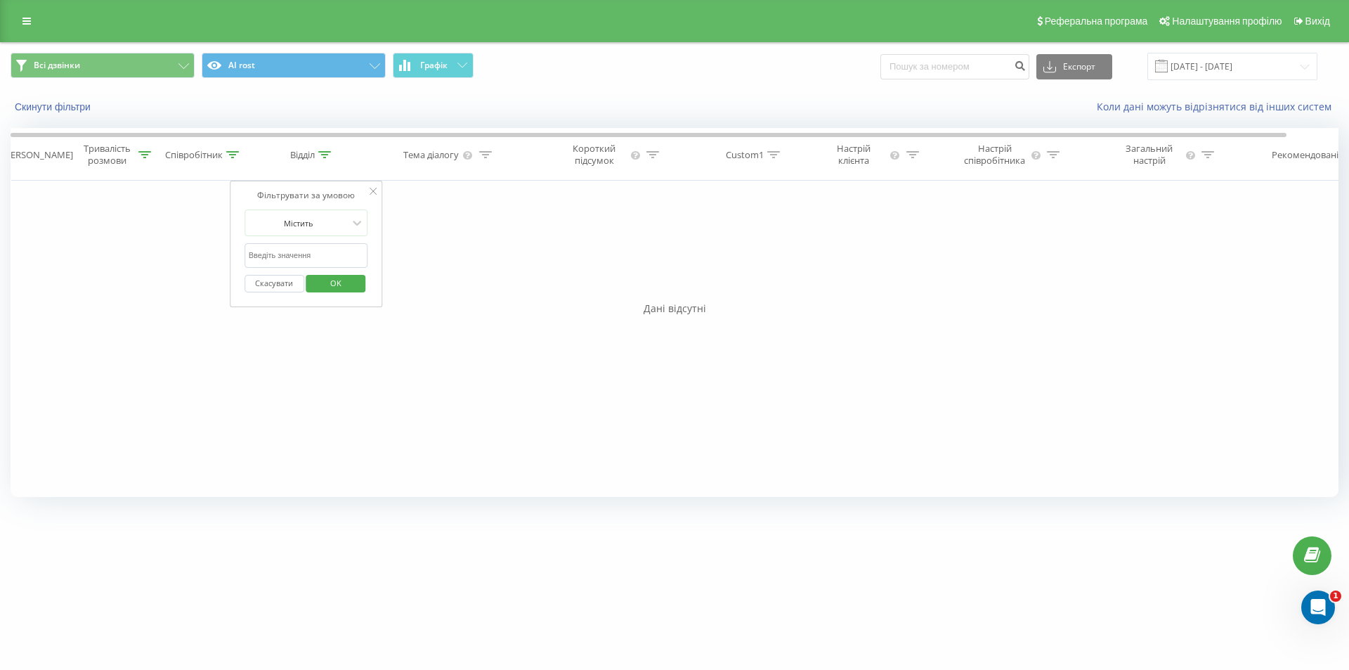
click at [338, 281] on span "OK" at bounding box center [335, 283] width 39 height 22
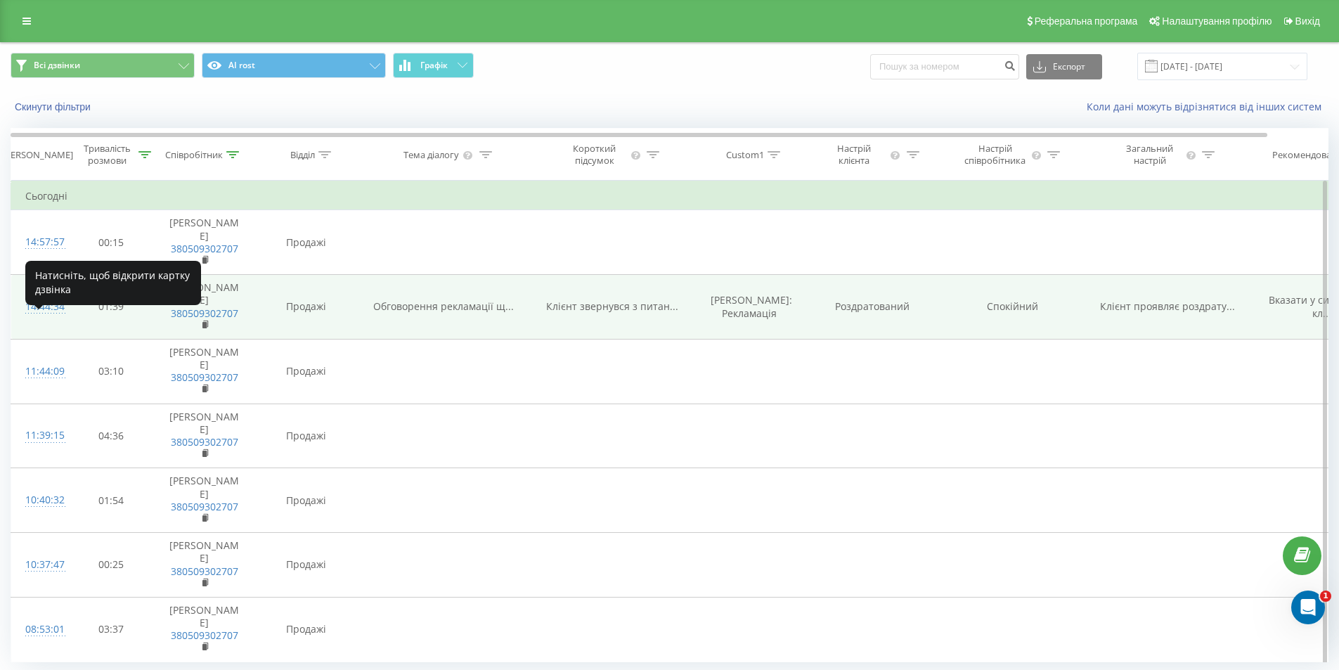
click at [44, 320] on div "14:44:34" at bounding box center [39, 306] width 28 height 27
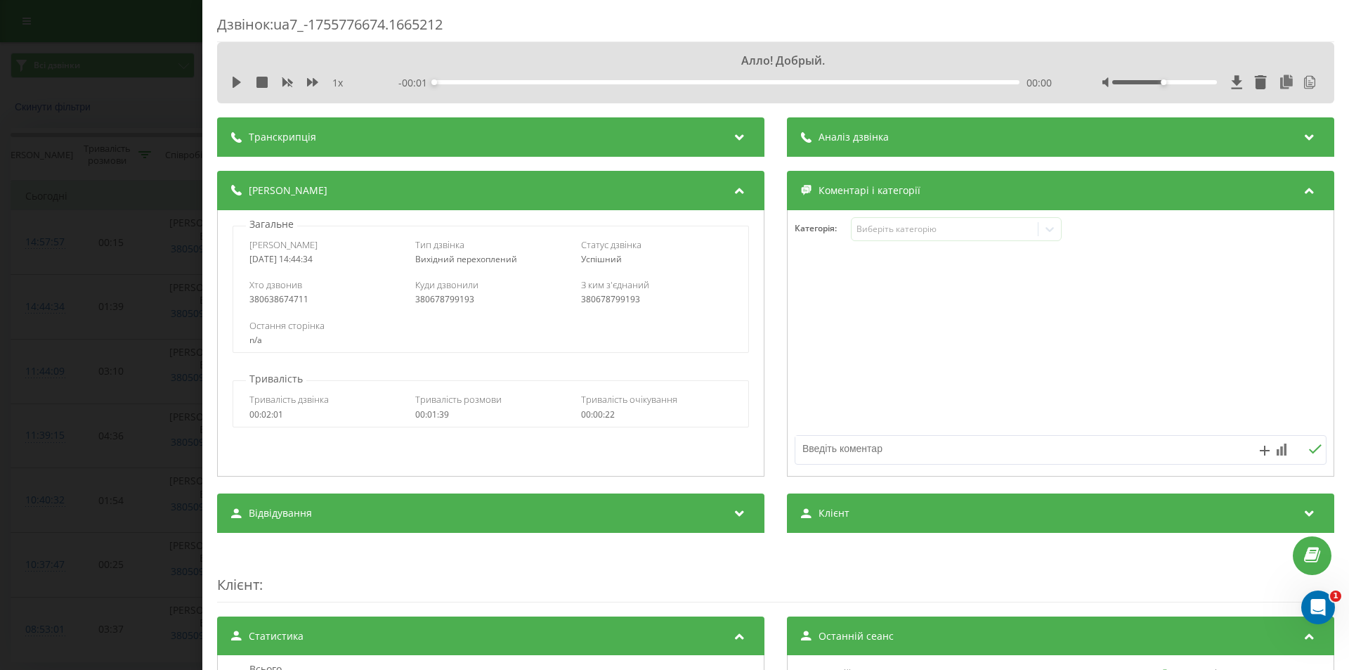
click at [376, 134] on div "Транскрипція" at bounding box center [490, 136] width 547 height 39
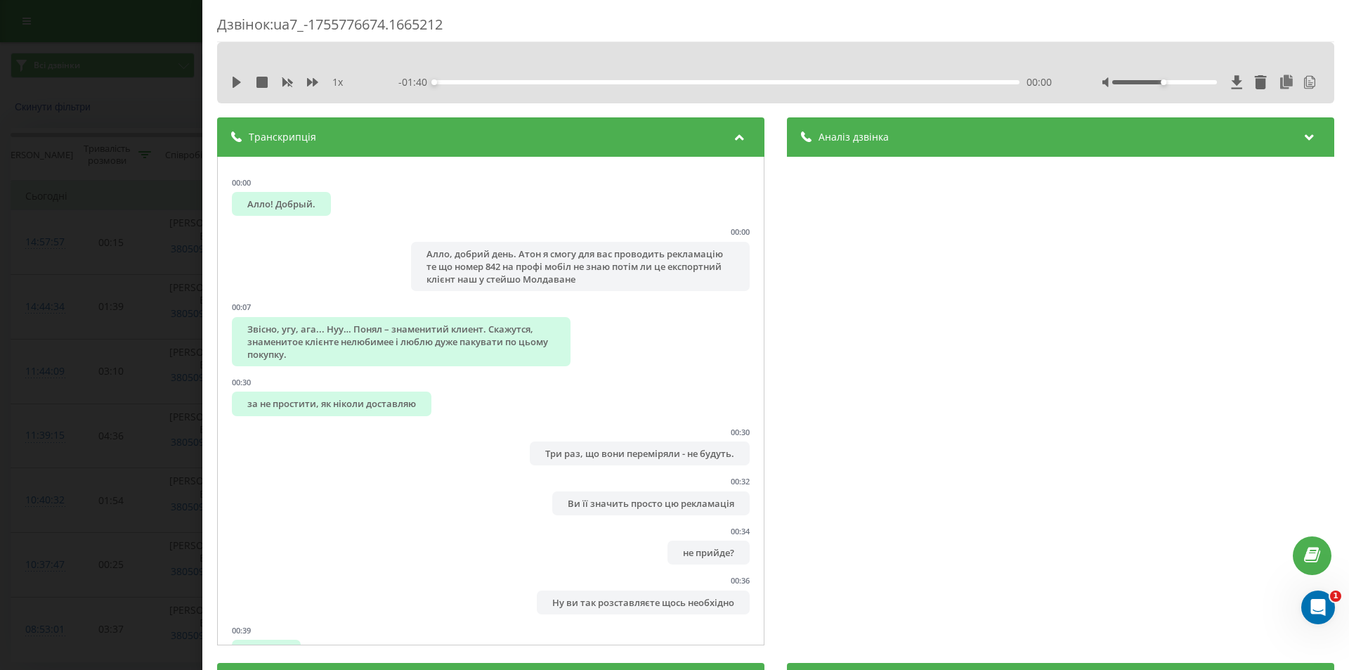
click at [375, 134] on div "Транскрипція" at bounding box center [490, 136] width 547 height 39
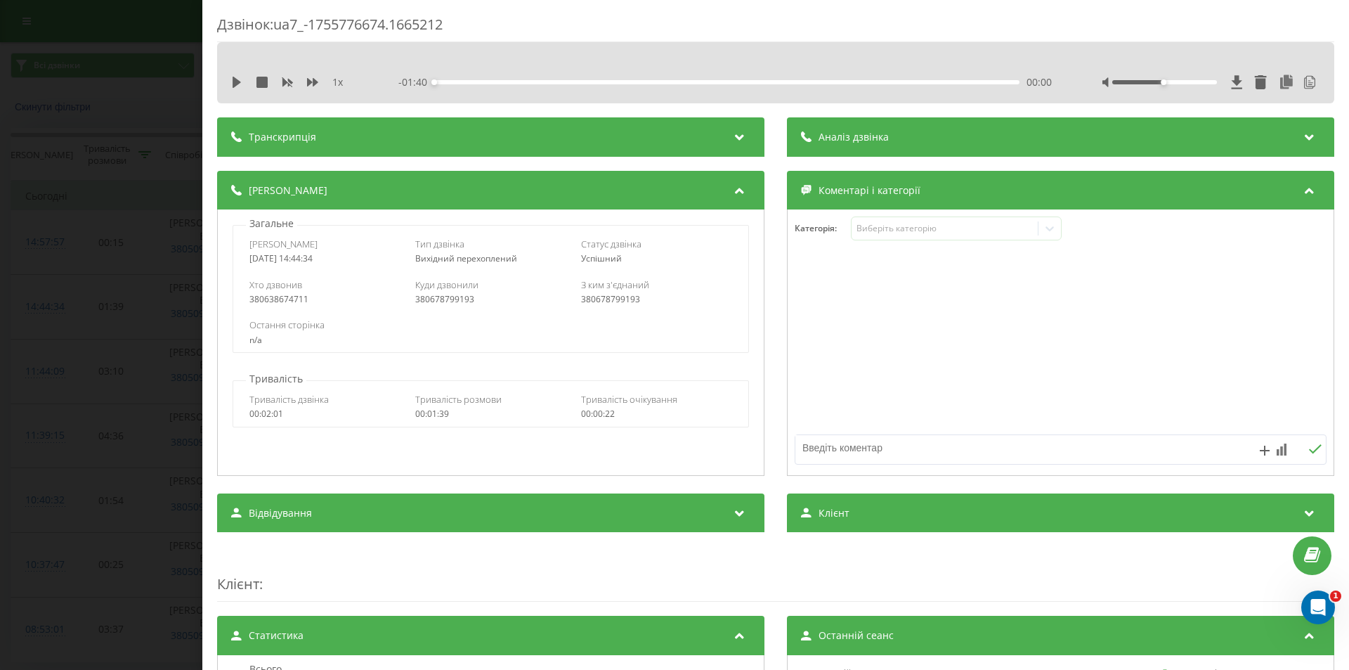
click at [846, 134] on span "Аналіз дзвінка" at bounding box center [854, 137] width 70 height 14
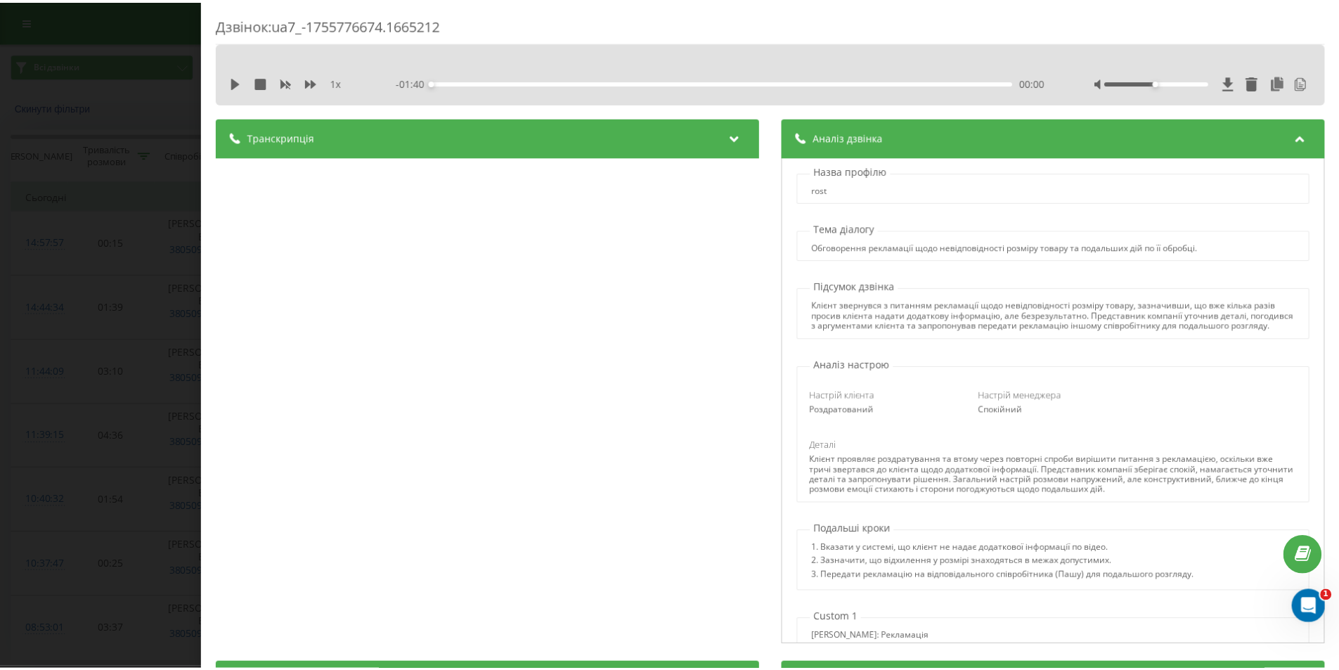
scroll to position [41, 0]
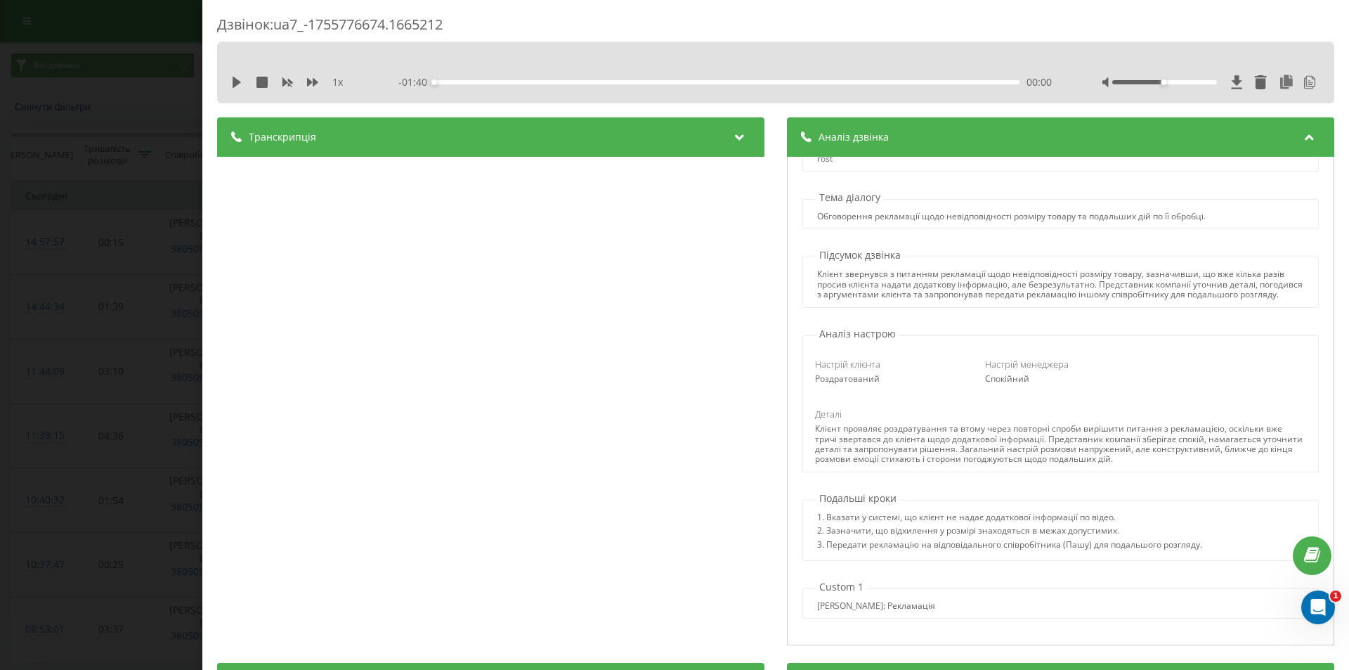
click at [72, 184] on div "Дзвінок : ua7_-1755776674.1665212 1 x - 01:40 00:00 00:00 Транскрипція 00:00 Ал…" at bounding box center [674, 335] width 1349 height 670
